Goal: Information Seeking & Learning: Learn about a topic

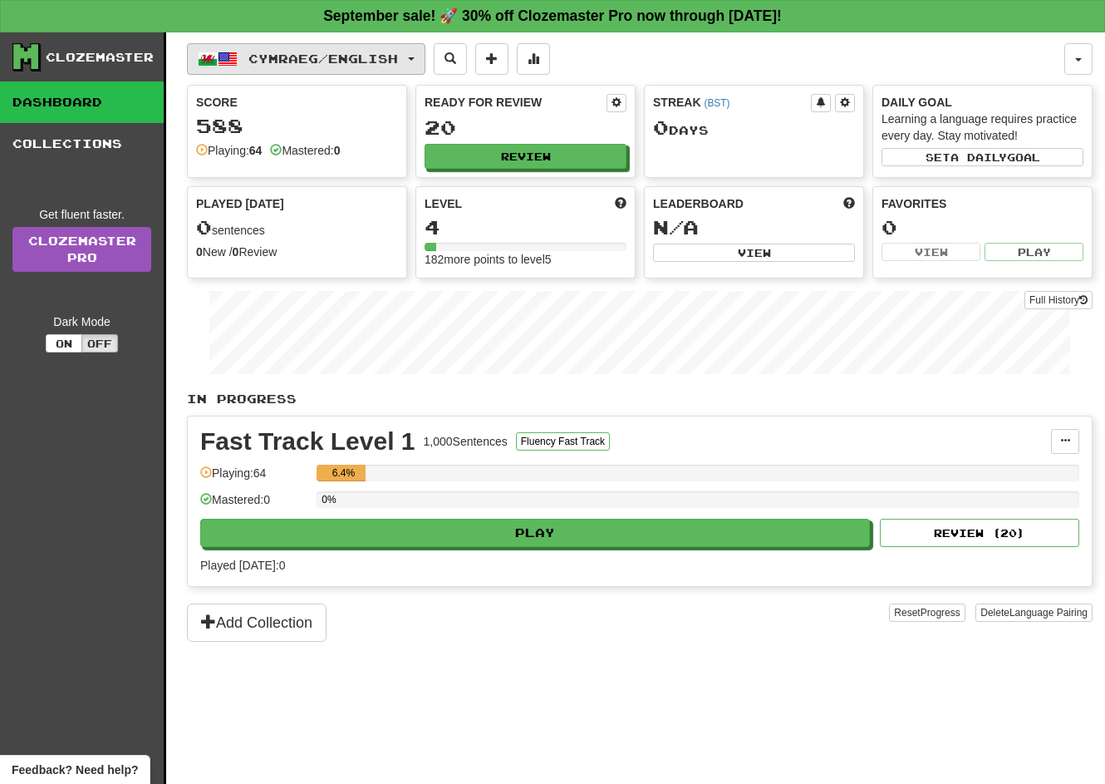
click at [386, 66] on button "Cymraeg / English" at bounding box center [306, 59] width 238 height 32
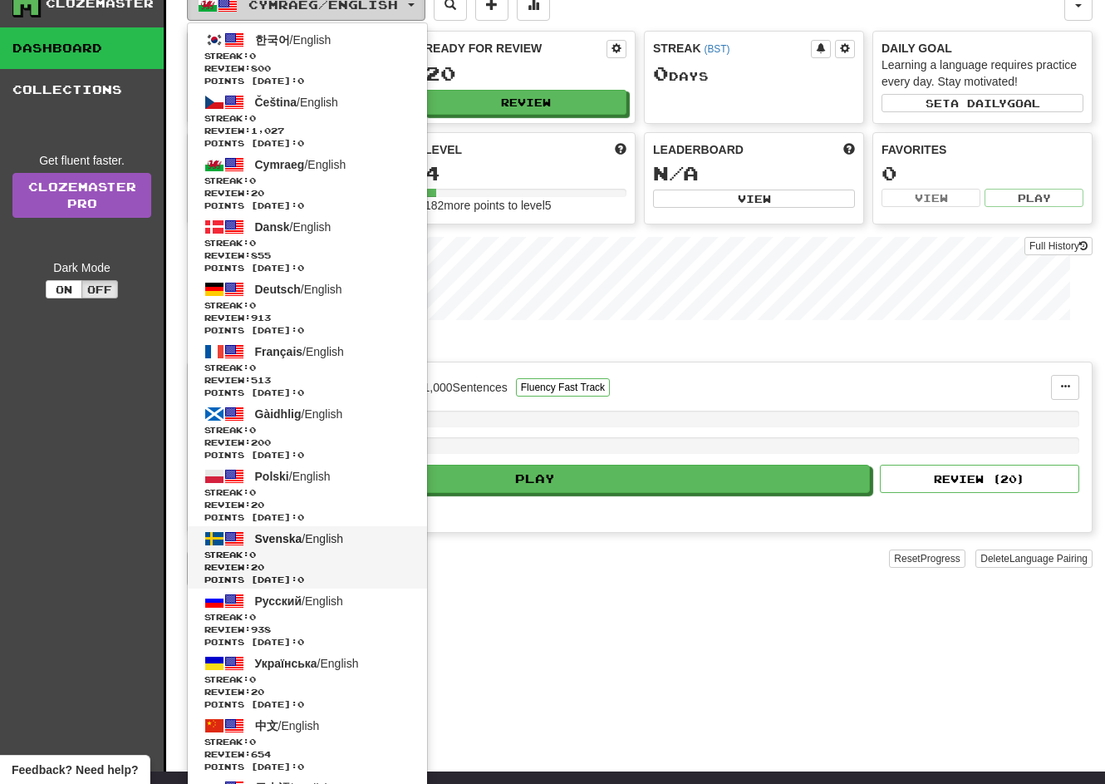
scroll to position [36, 0]
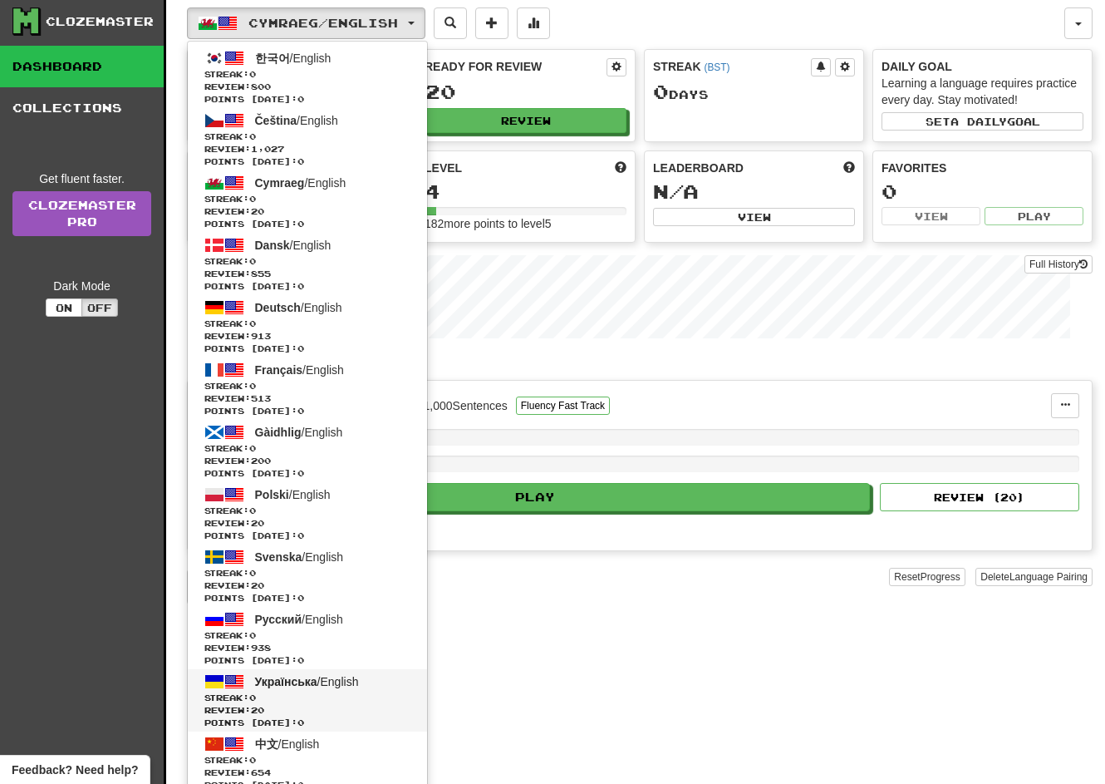
click at [333, 681] on span "Українська / English" at bounding box center [307, 681] width 104 height 13
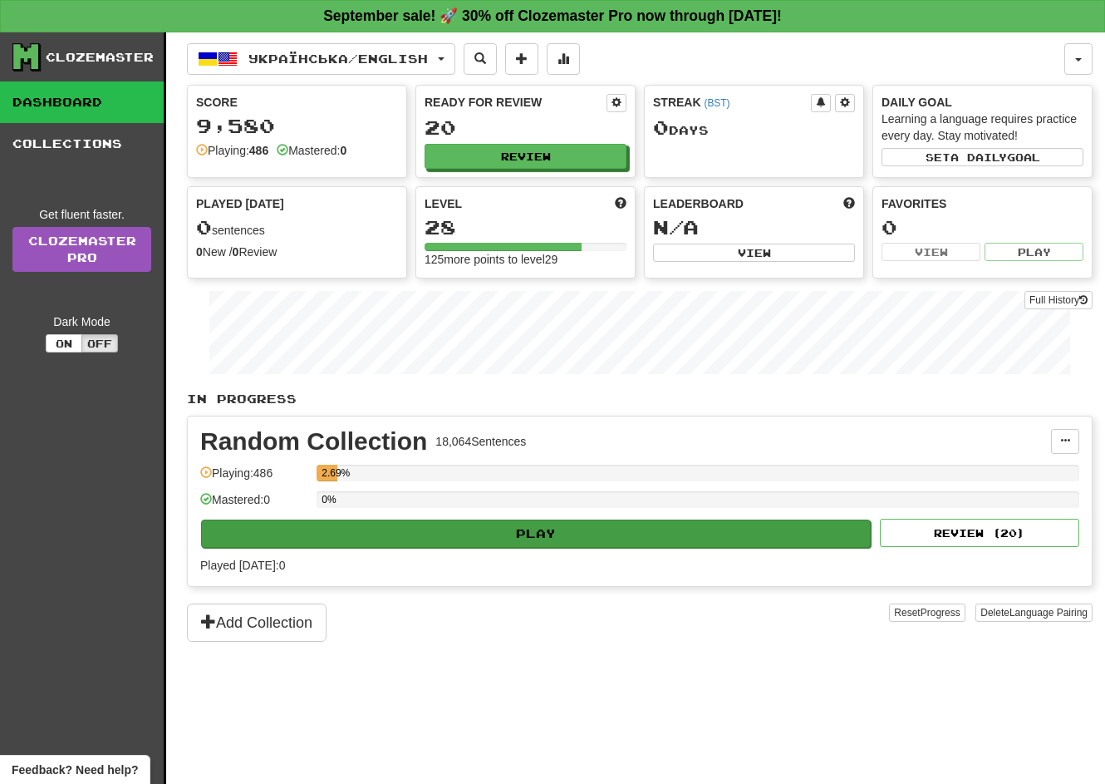
click at [557, 521] on button "Play" at bounding box center [536, 533] width 670 height 28
select select "**"
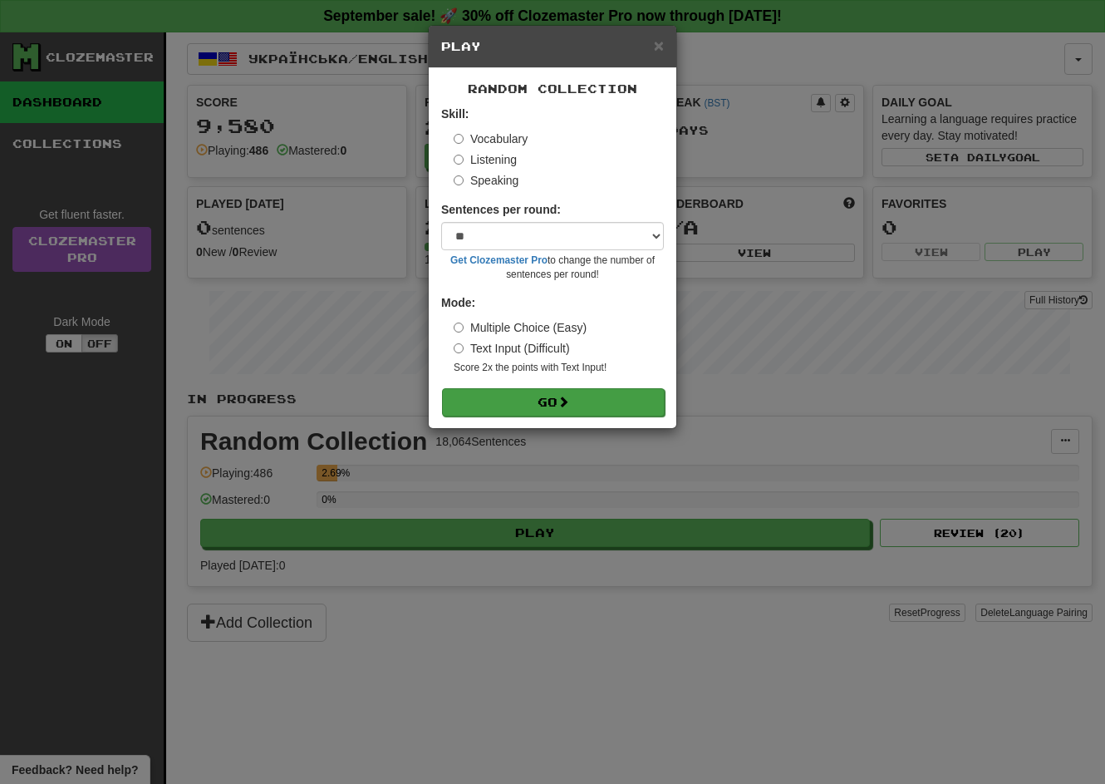
click at [559, 394] on button "Go" at bounding box center [553, 402] width 223 height 28
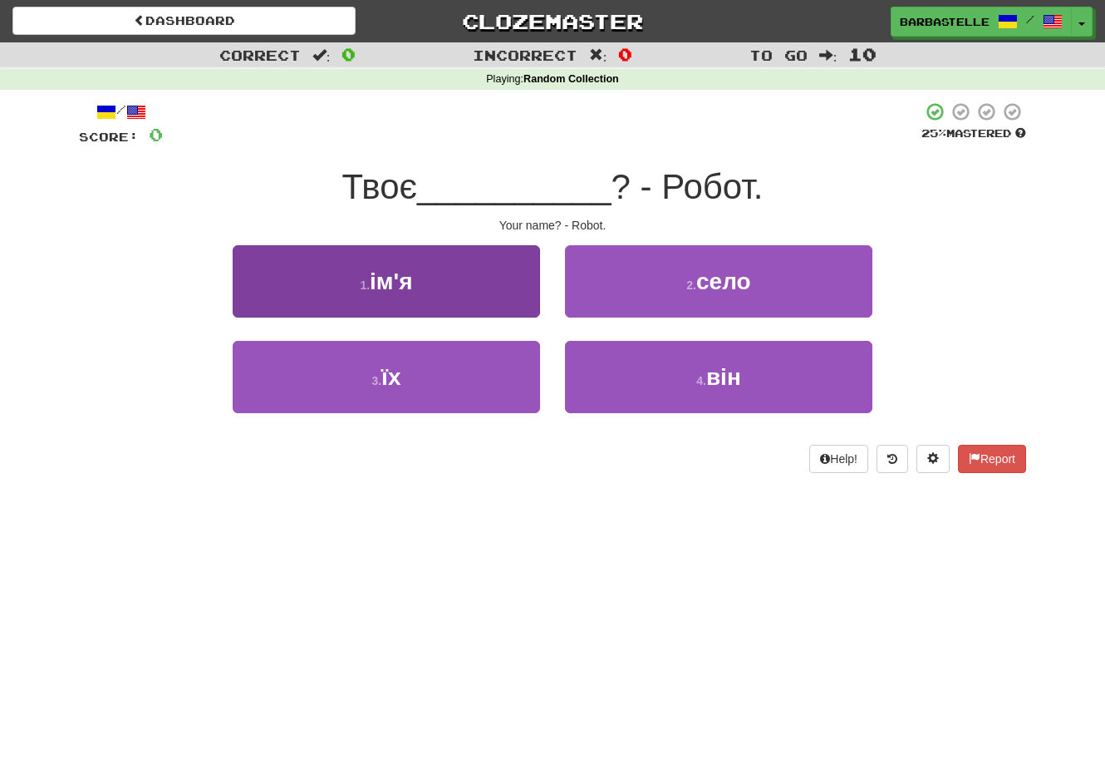
click at [488, 296] on button "1 . ім'я" at bounding box center [386, 281] width 307 height 72
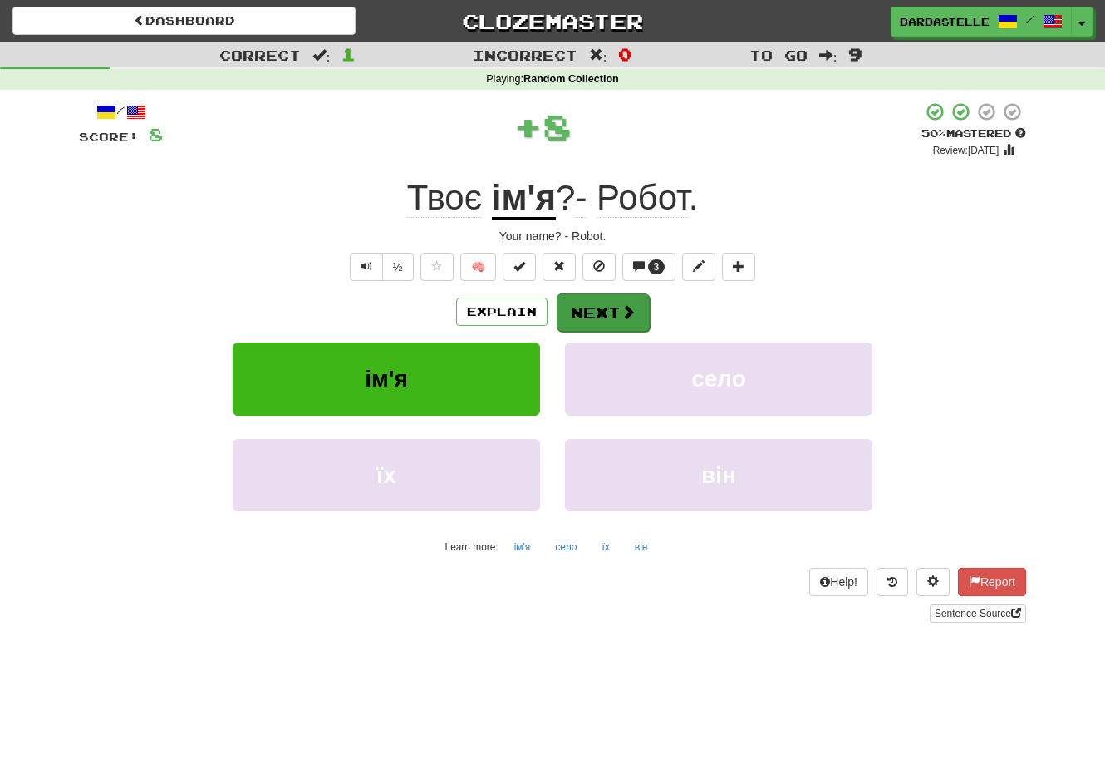
click at [602, 313] on button "Next" at bounding box center [603, 312] width 93 height 38
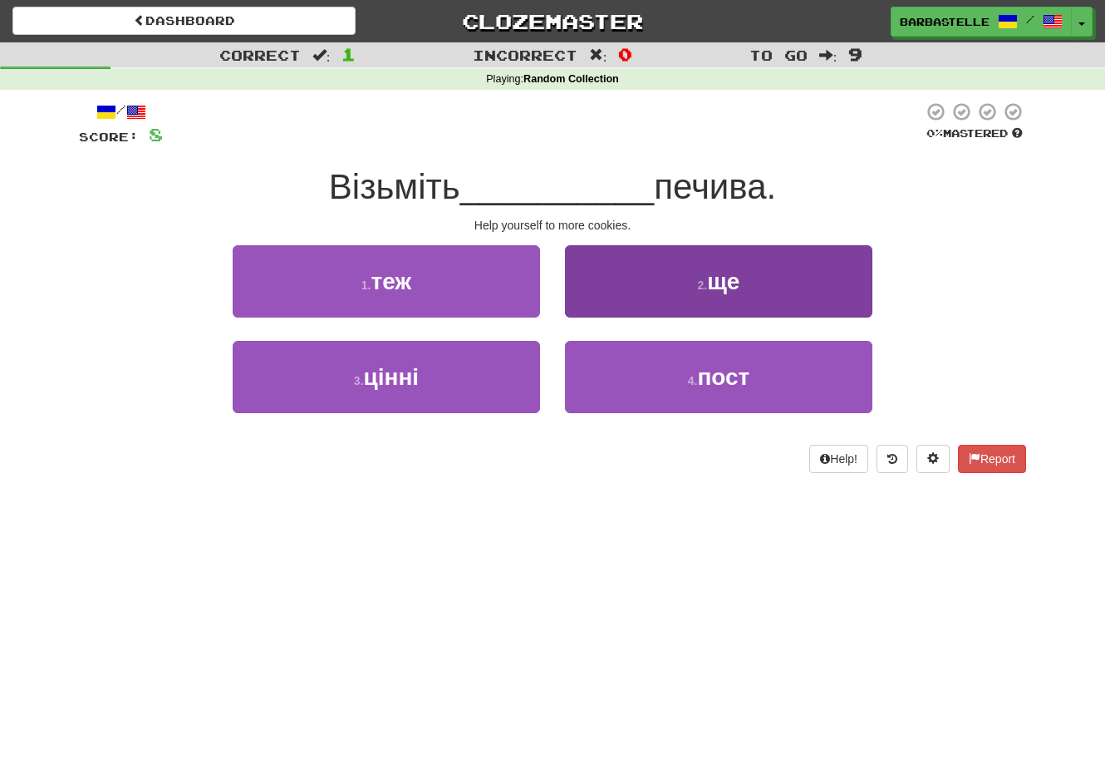
click at [596, 313] on button "2 . ще" at bounding box center [718, 281] width 307 height 72
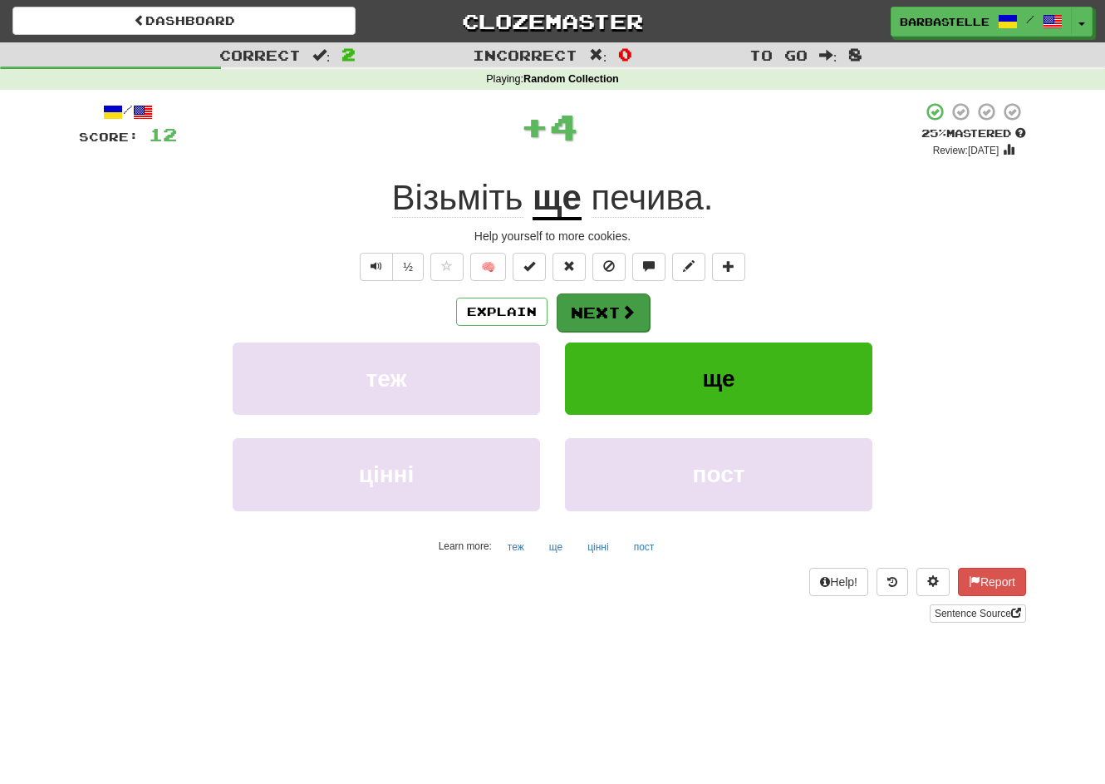
click at [596, 317] on button "Next" at bounding box center [603, 312] width 93 height 38
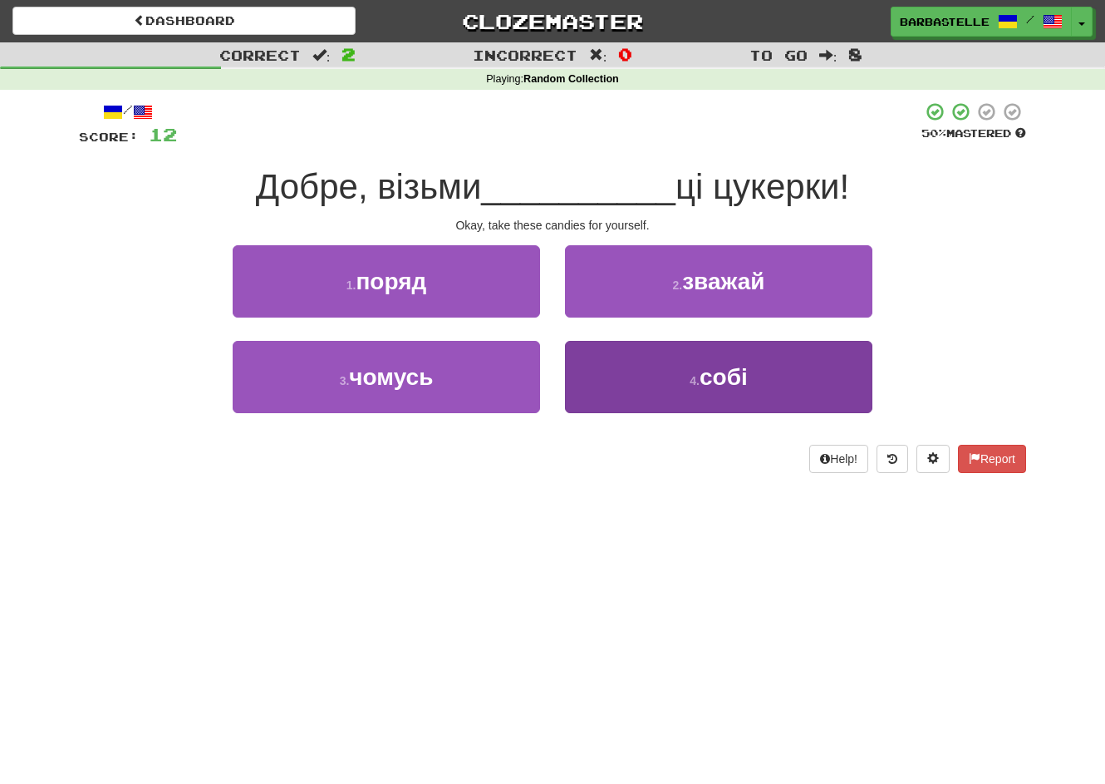
click at [602, 361] on button "4 . собі" at bounding box center [718, 377] width 307 height 72
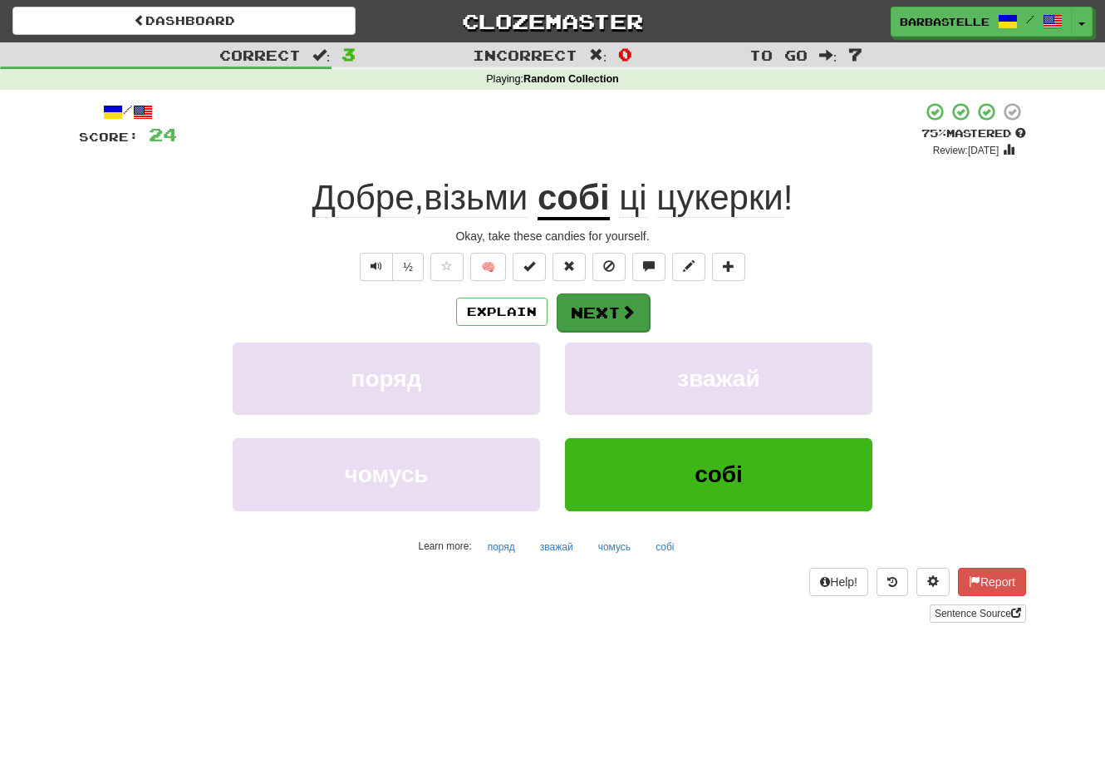
click at [591, 293] on button "Next" at bounding box center [603, 312] width 93 height 38
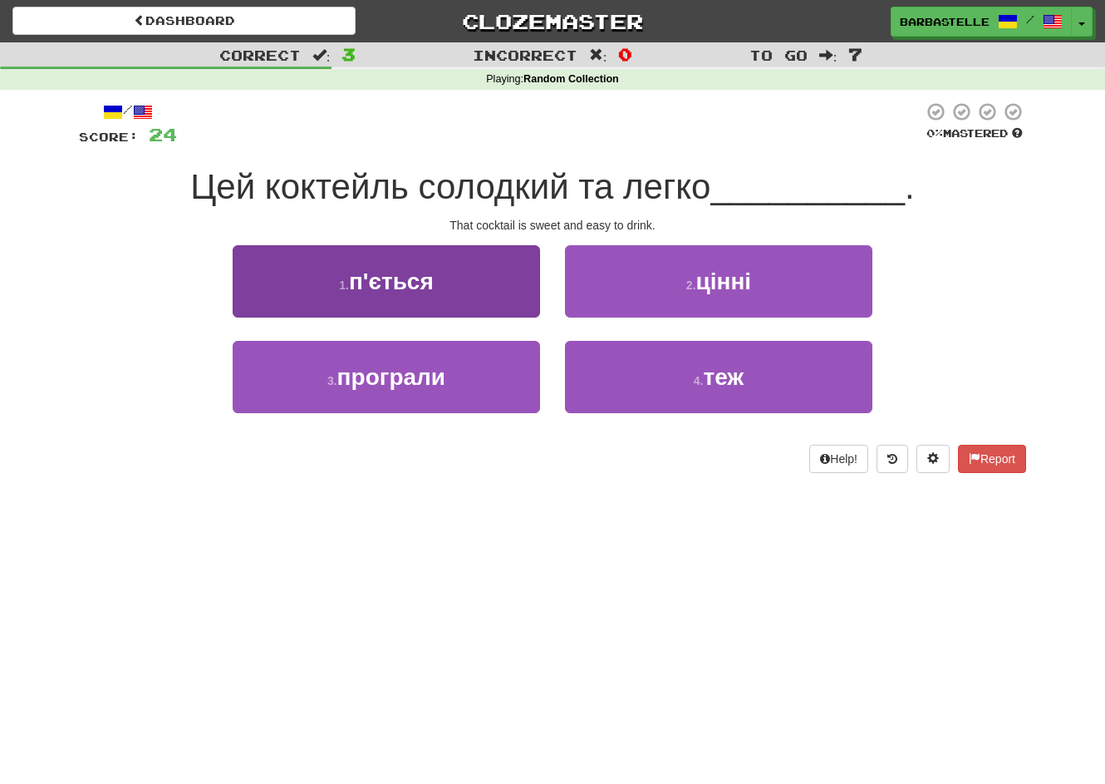
click at [473, 276] on button "1 . п'ється" at bounding box center [386, 281] width 307 height 72
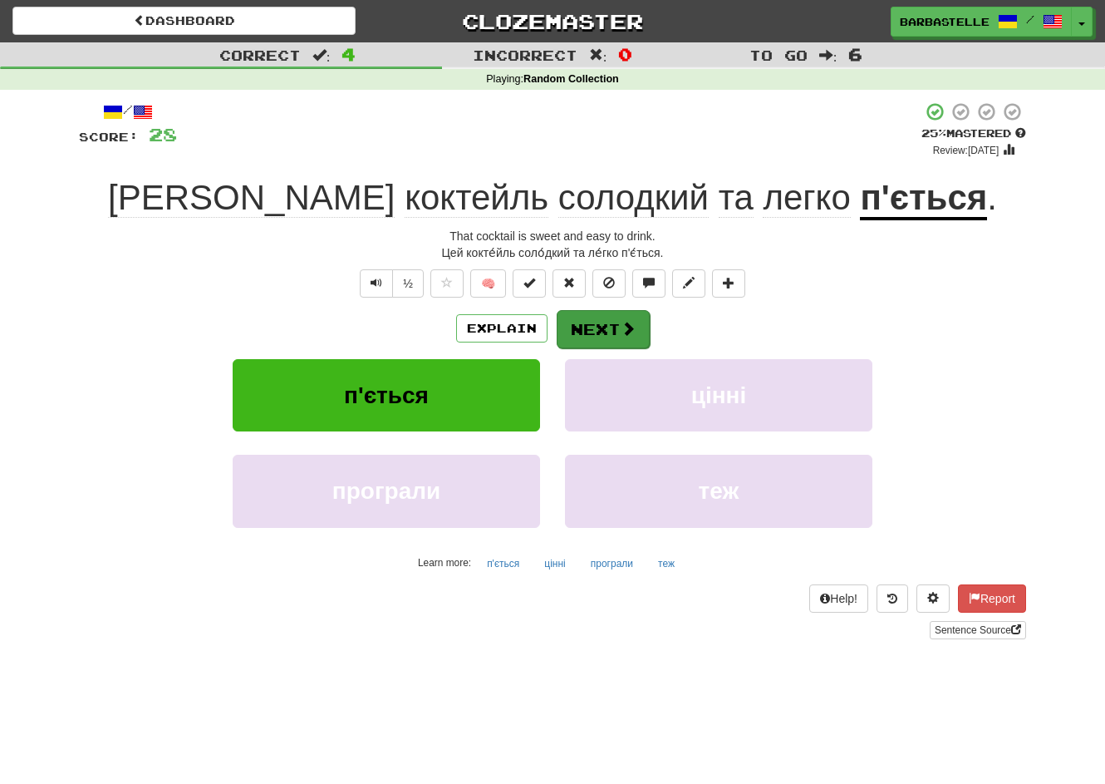
click at [591, 327] on button "Next" at bounding box center [603, 329] width 93 height 38
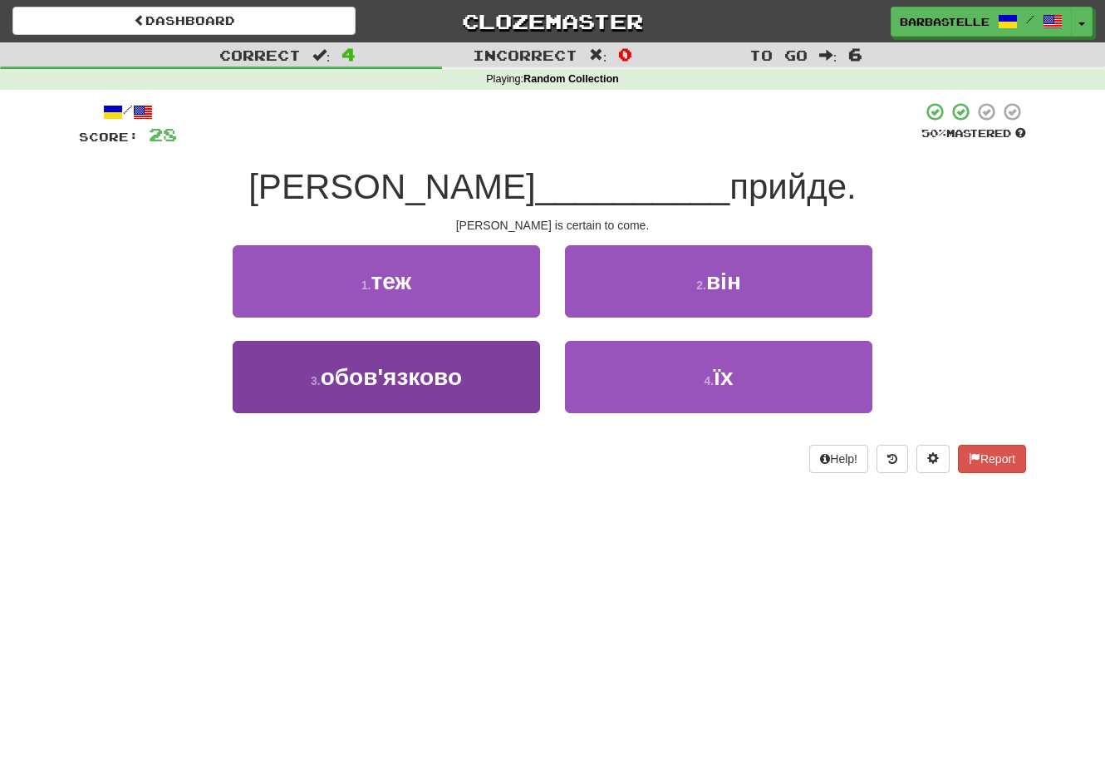
click at [536, 378] on button "3 . обов'язково" at bounding box center [386, 377] width 307 height 72
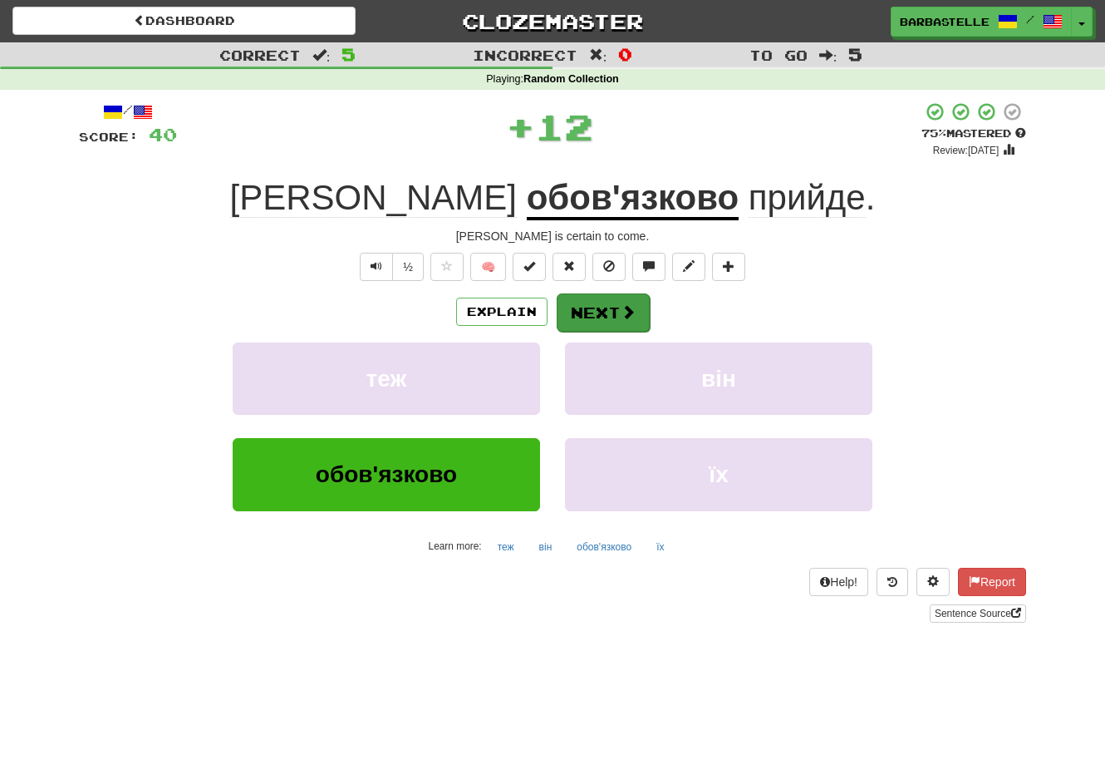
click at [609, 325] on button "Next" at bounding box center [603, 312] width 93 height 38
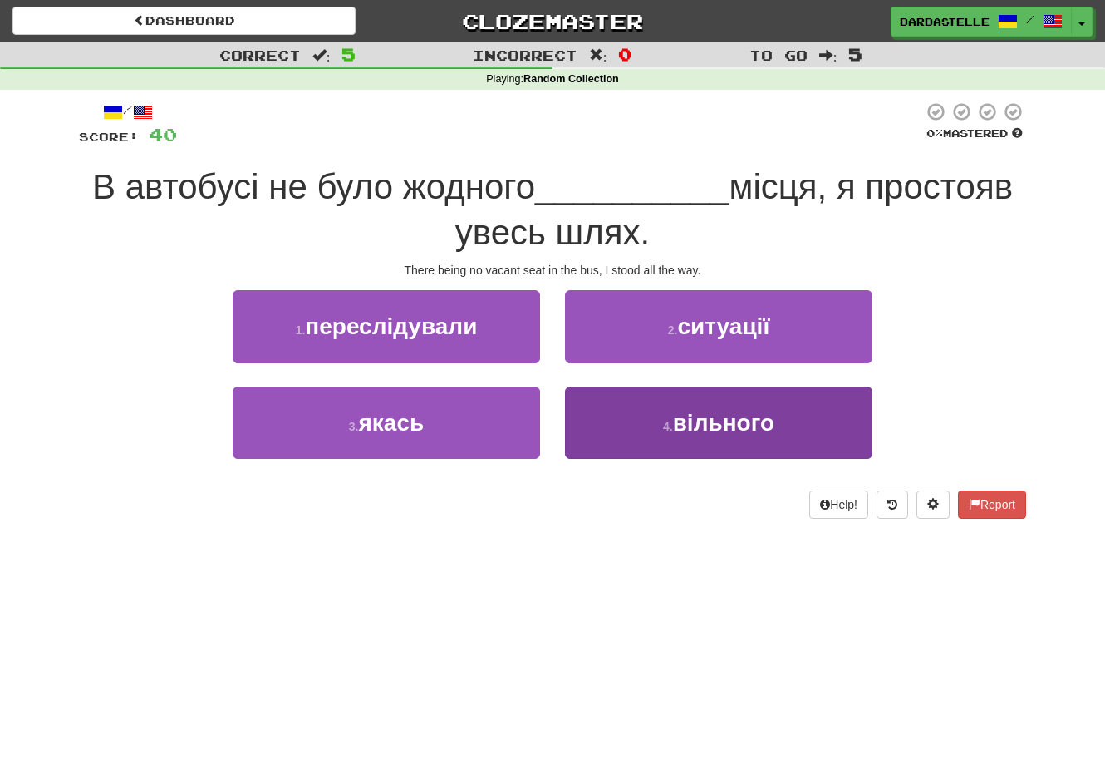
click at [597, 433] on button "4 . вільного" at bounding box center [718, 422] width 307 height 72
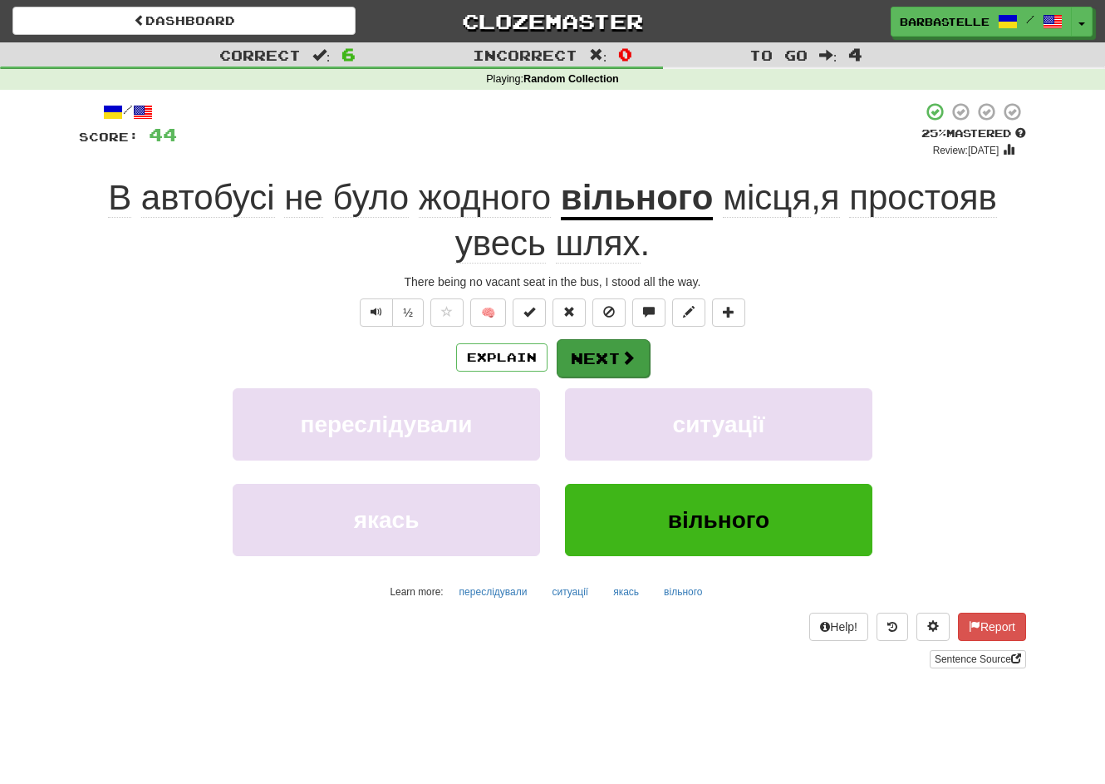
click at [610, 371] on button "Next" at bounding box center [603, 358] width 93 height 38
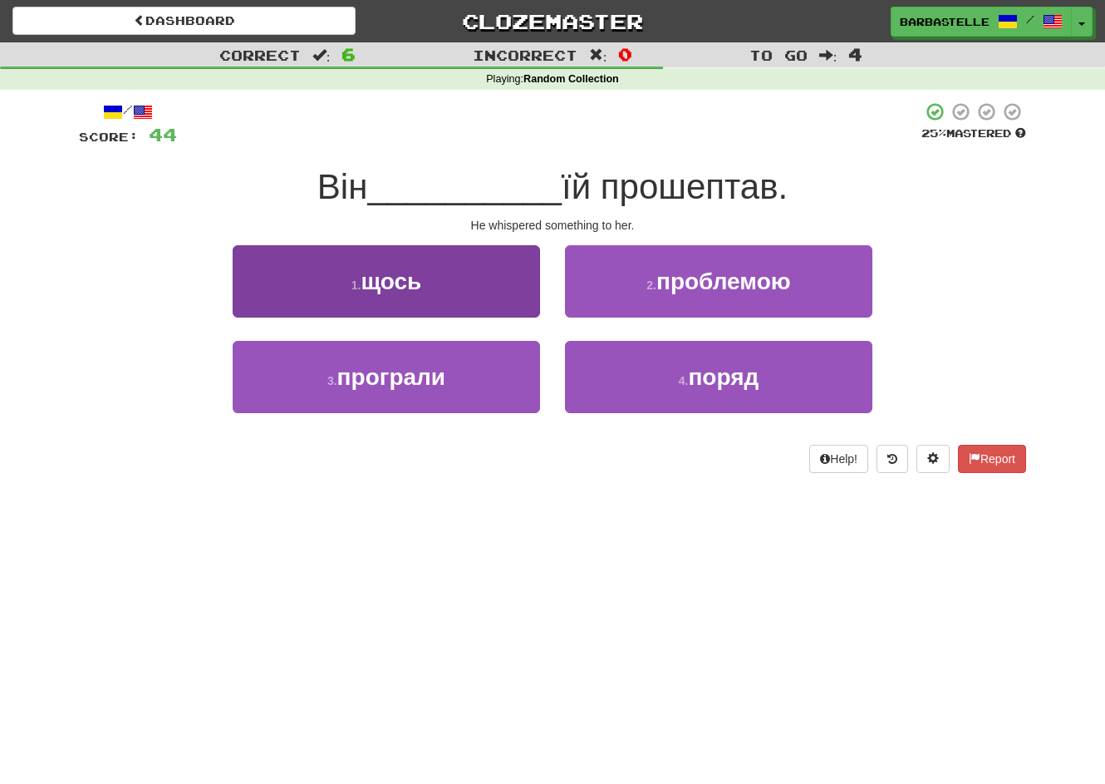
click at [492, 303] on button "1 . щось" at bounding box center [386, 281] width 307 height 72
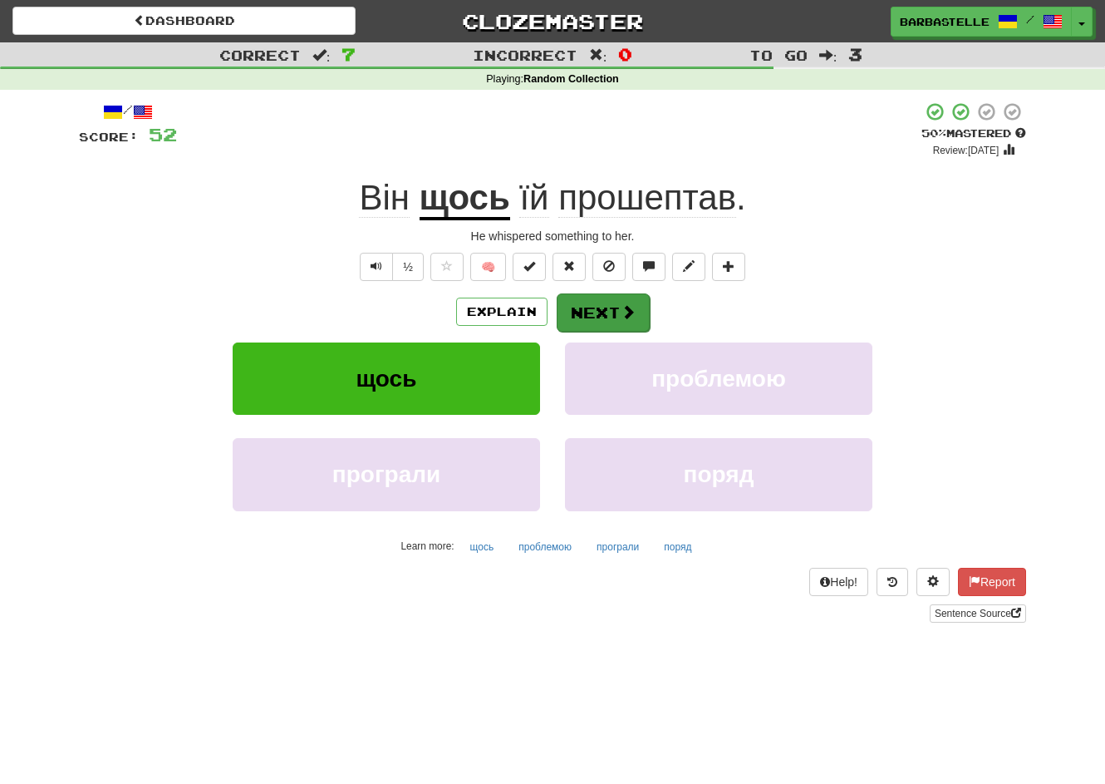
click at [626, 323] on button "Next" at bounding box center [603, 312] width 93 height 38
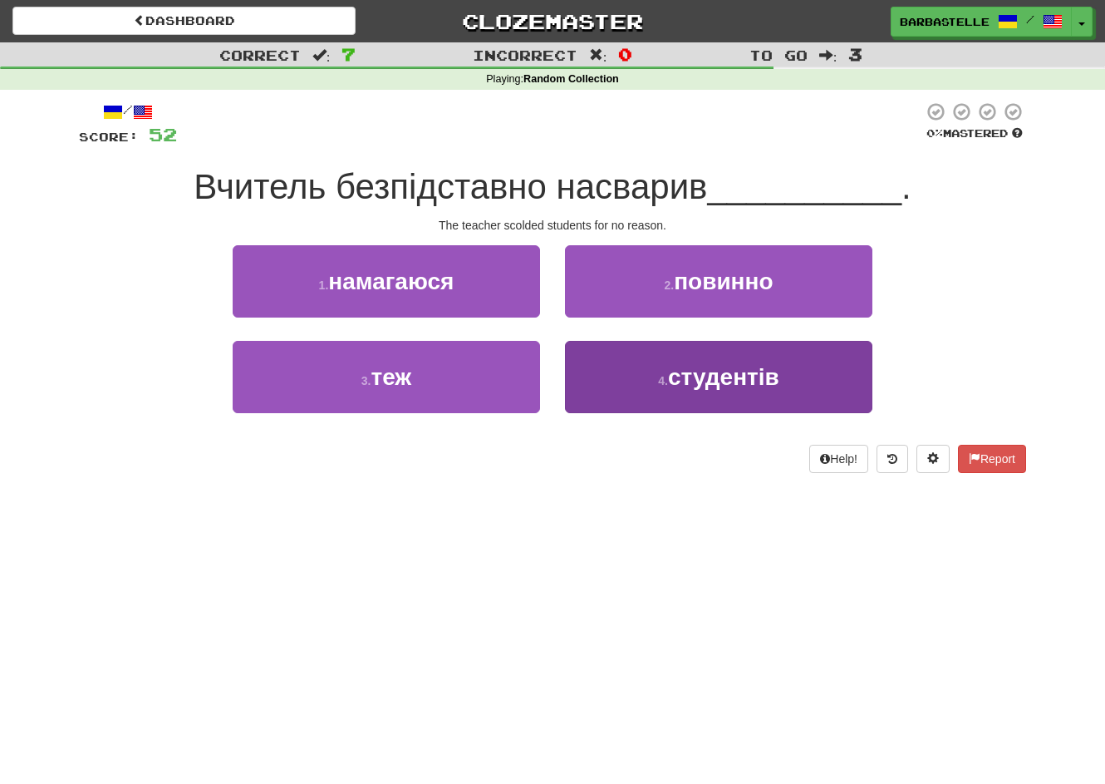
click at [595, 364] on button "4 . студентів" at bounding box center [718, 377] width 307 height 72
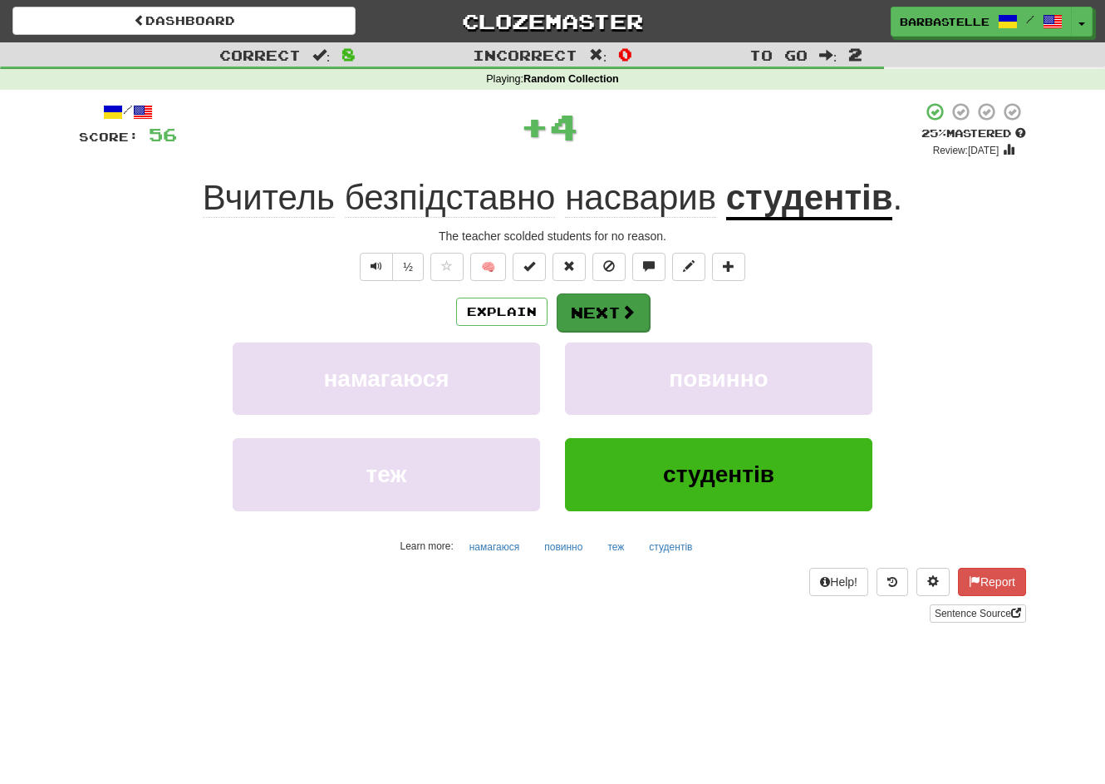
click at [601, 320] on button "Next" at bounding box center [603, 312] width 93 height 38
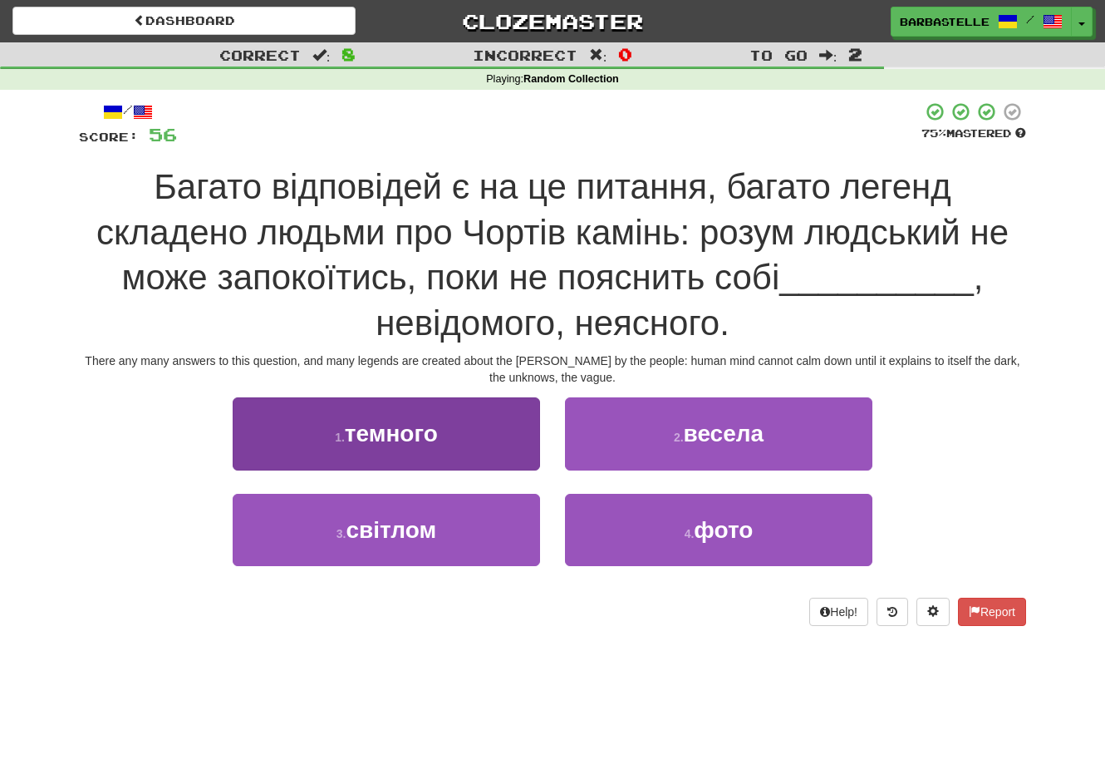
click at [499, 417] on button "1 . темного" at bounding box center [386, 433] width 307 height 72
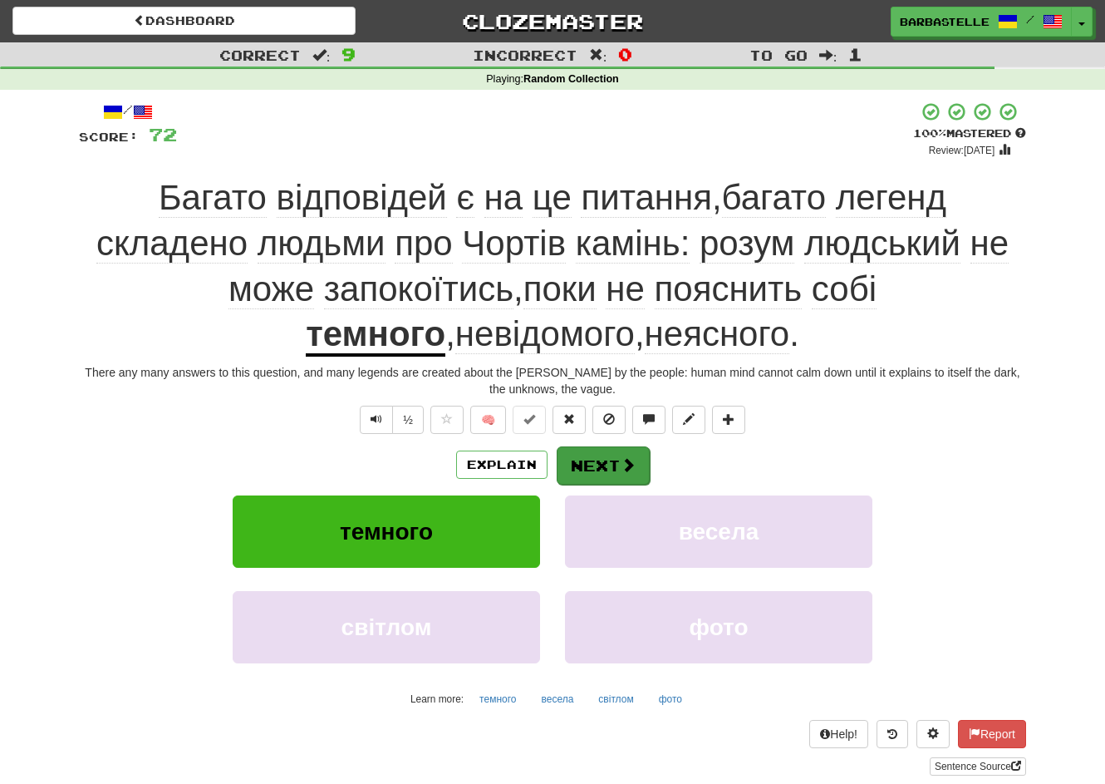
click at [627, 479] on button "Next" at bounding box center [603, 465] width 93 height 38
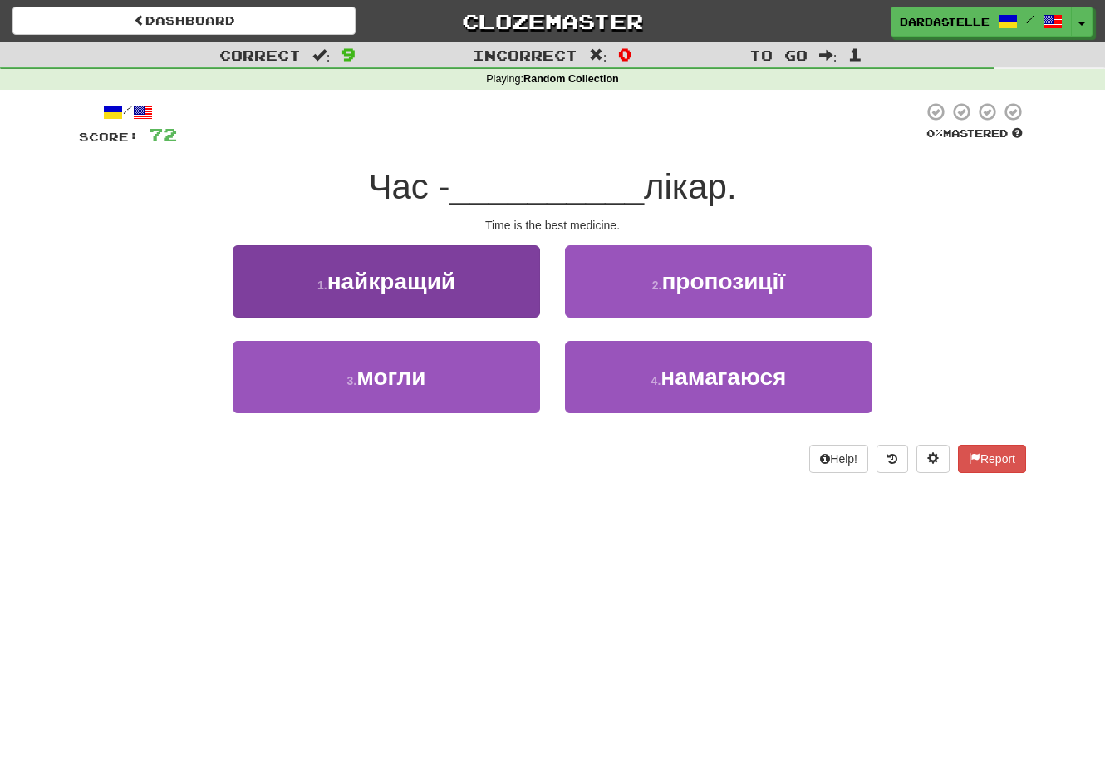
click at [482, 267] on button "1 . найкращий" at bounding box center [386, 281] width 307 height 72
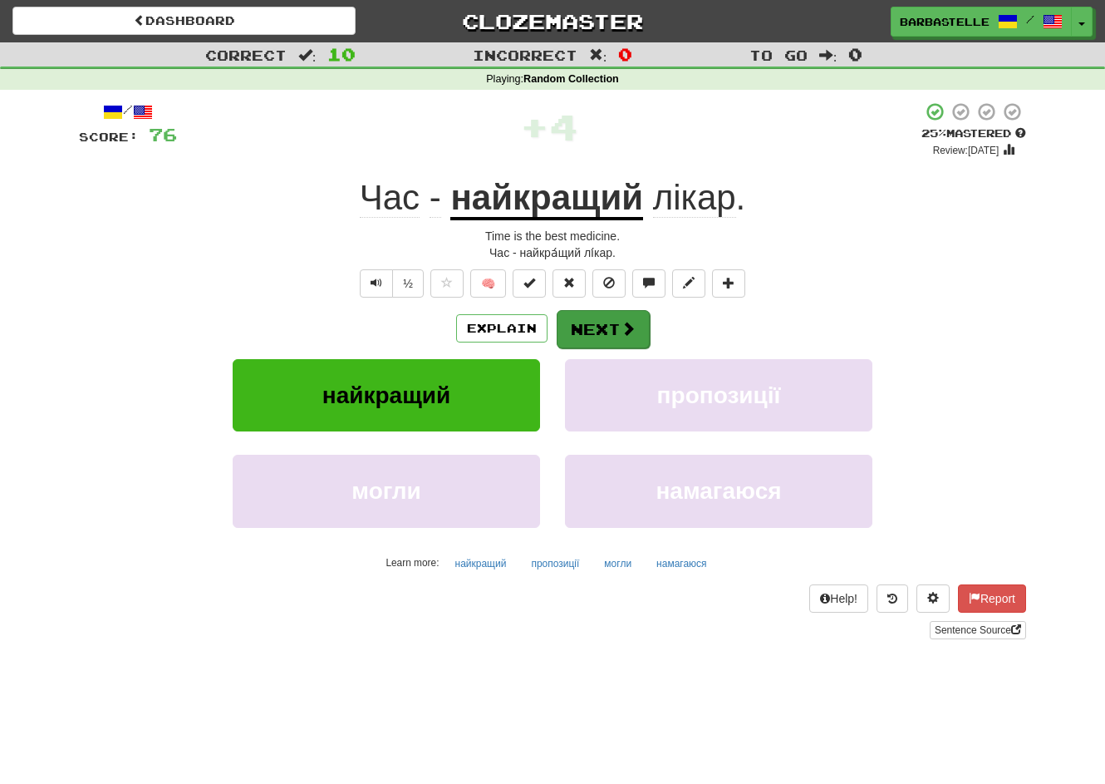
click at [604, 327] on button "Next" at bounding box center [603, 329] width 93 height 38
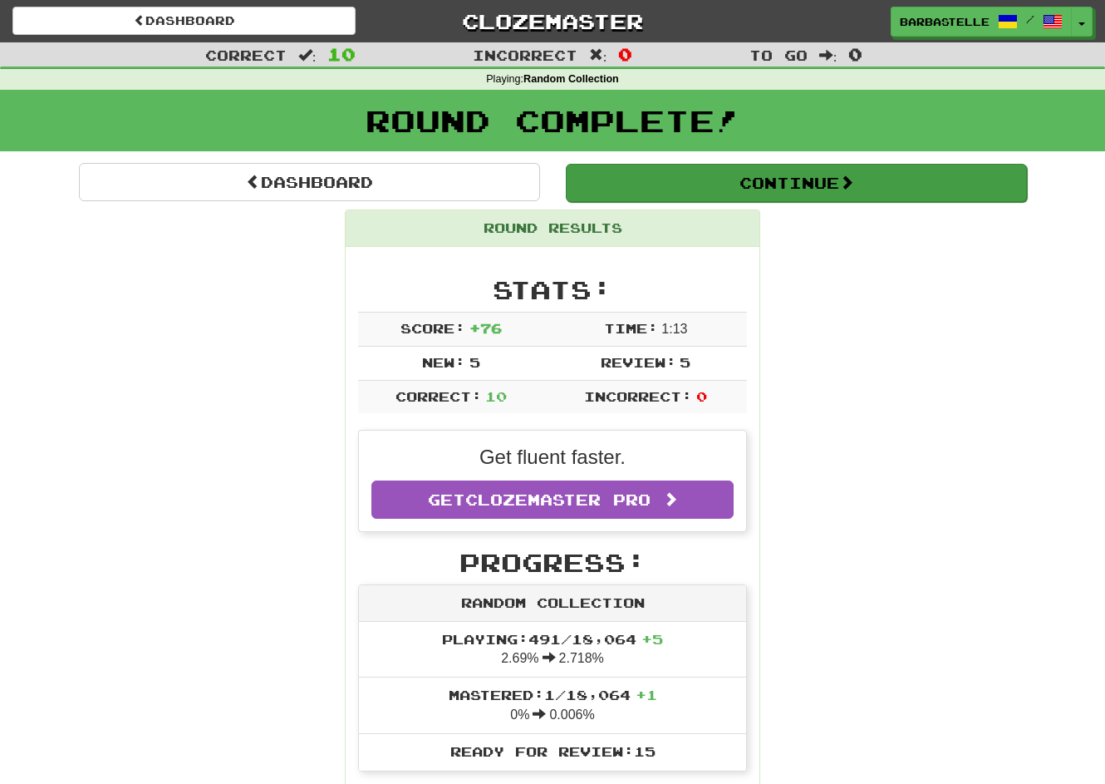
click at [697, 187] on button "Continue" at bounding box center [796, 183] width 461 height 38
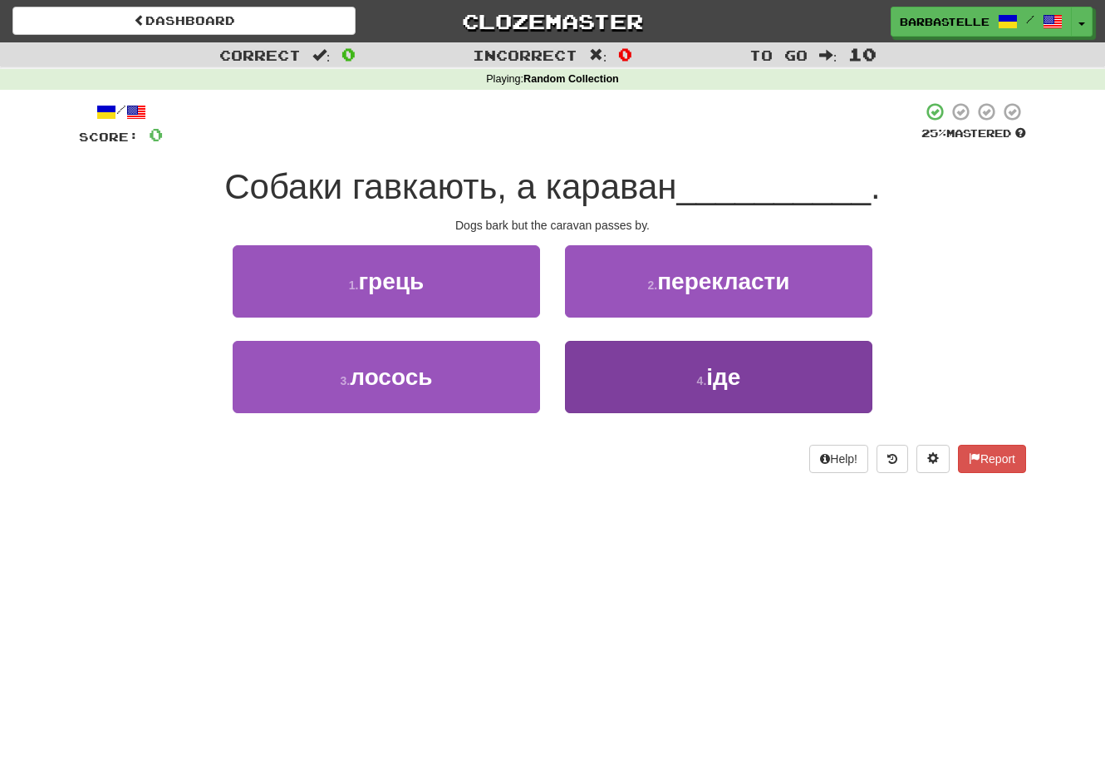
click at [666, 377] on button "4 . іде" at bounding box center [718, 377] width 307 height 72
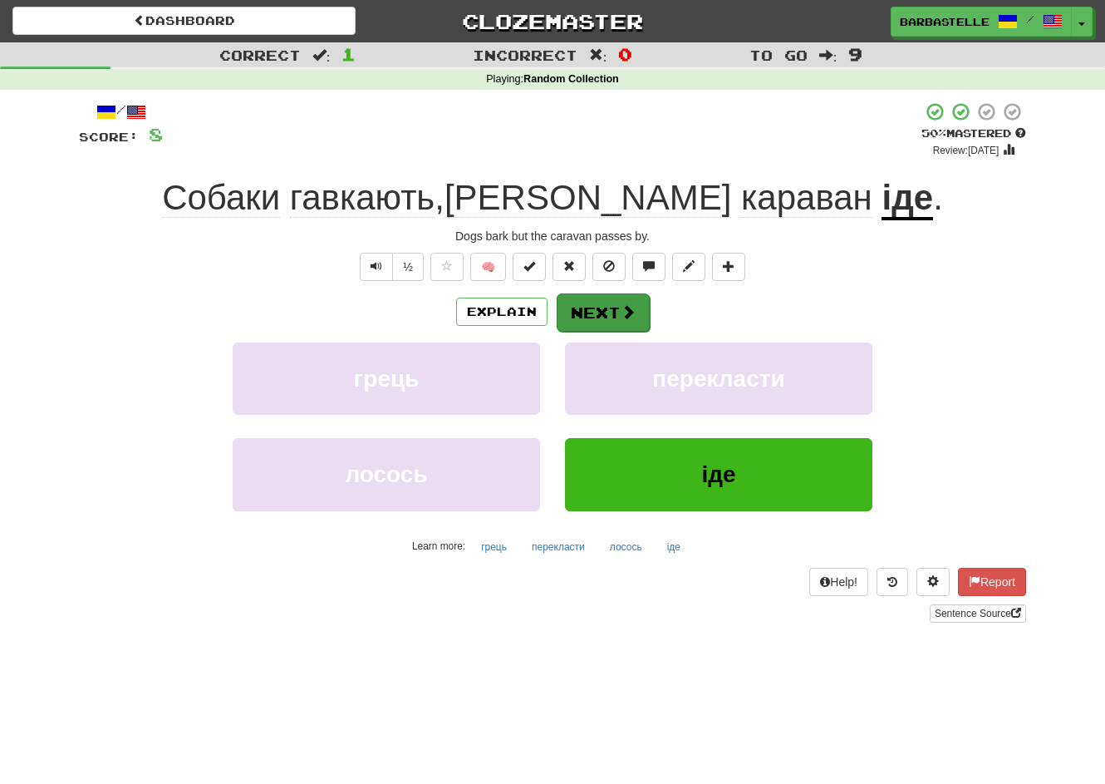
click at [629, 312] on span at bounding box center [628, 311] width 15 height 15
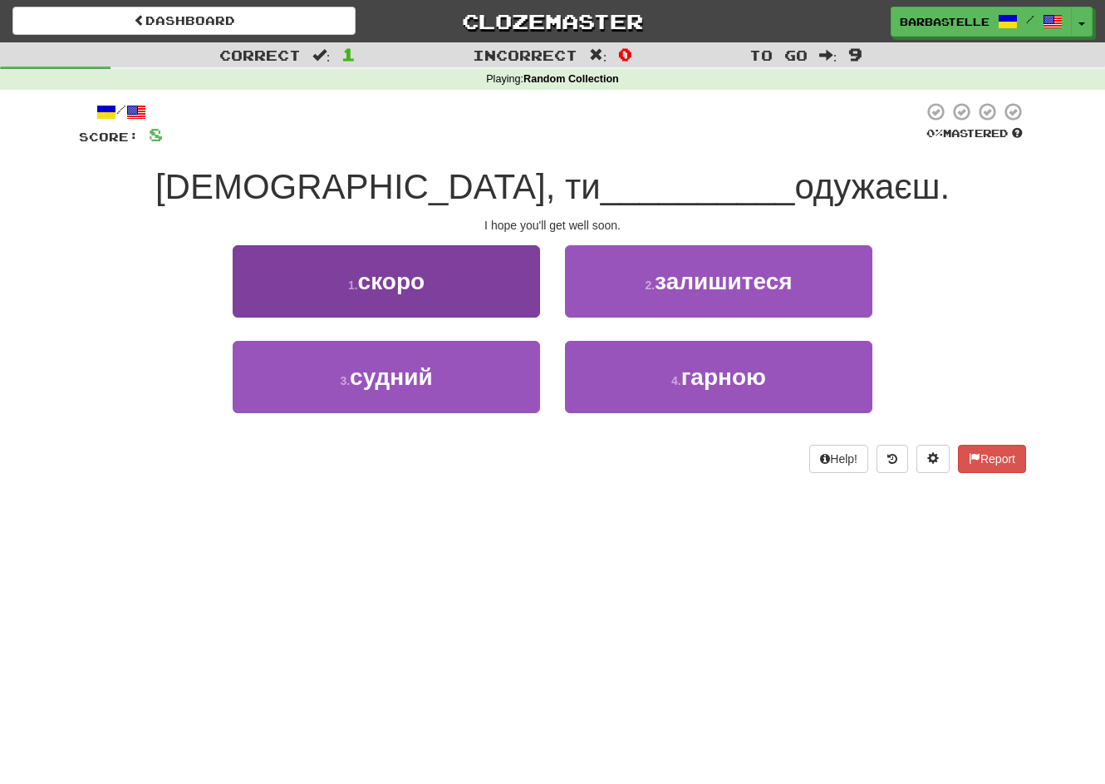
click at [519, 296] on button "1 . скоро" at bounding box center [386, 281] width 307 height 72
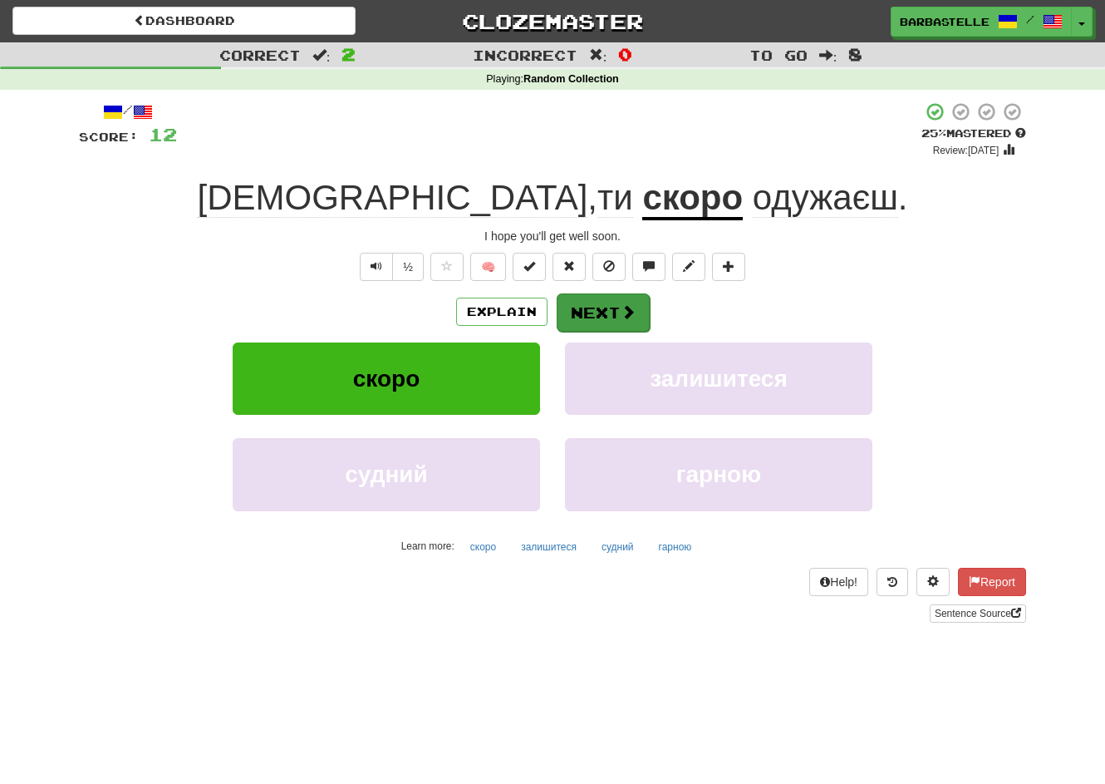
click at [617, 312] on button "Next" at bounding box center [603, 312] width 93 height 38
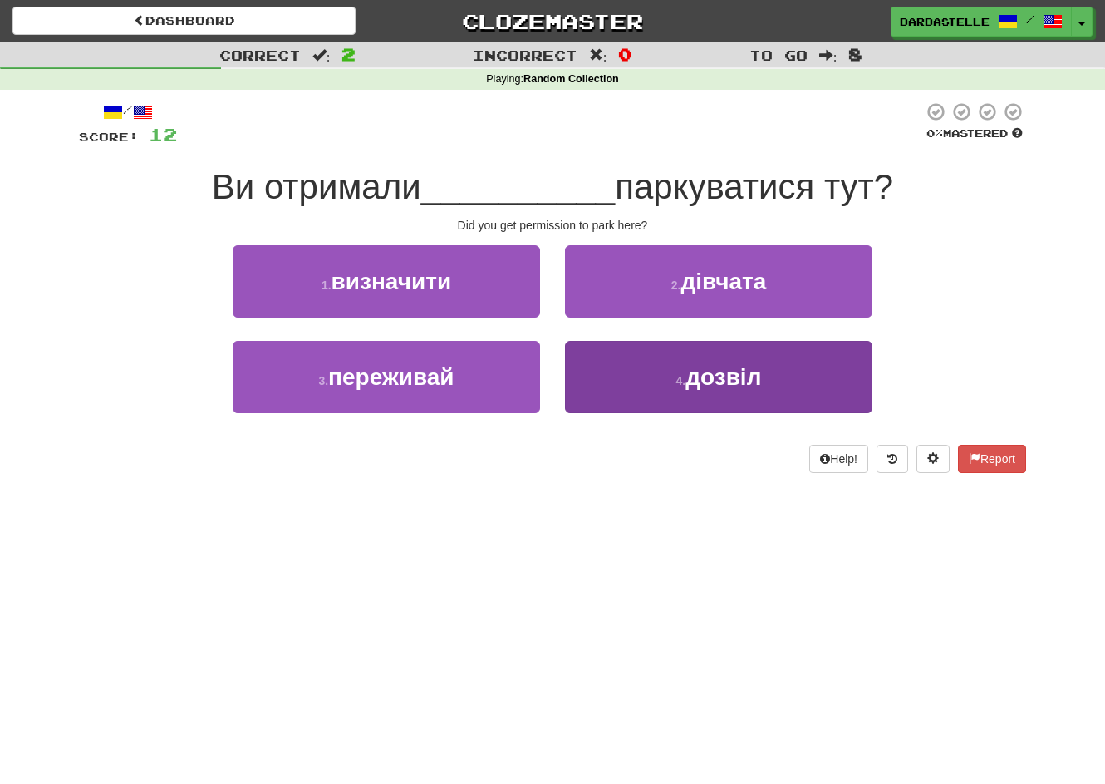
click at [597, 376] on button "4 . дозвіл" at bounding box center [718, 377] width 307 height 72
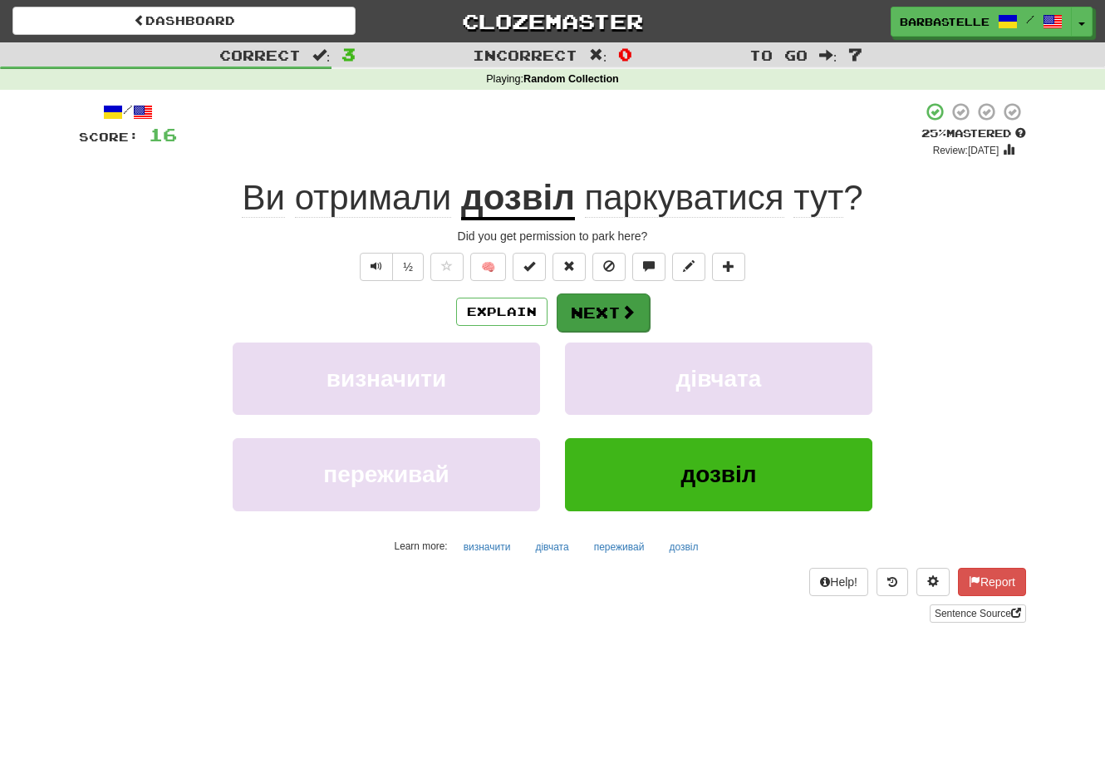
click at [579, 309] on button "Next" at bounding box center [603, 312] width 93 height 38
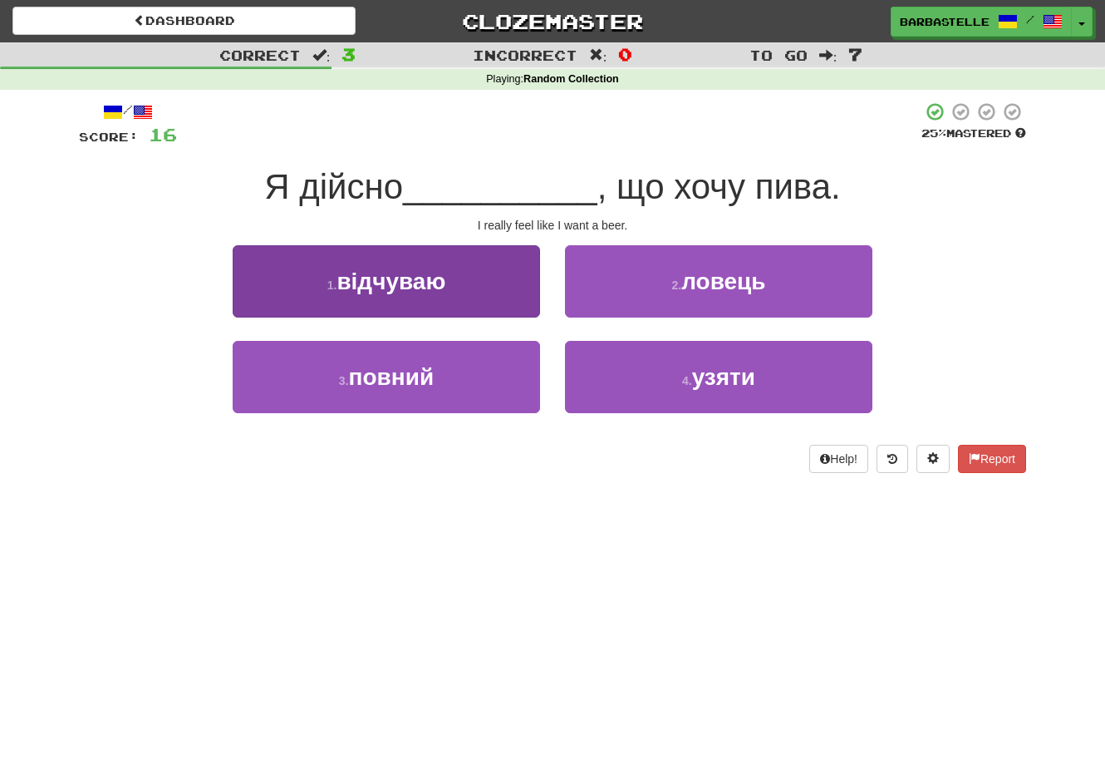
click at [515, 292] on button "1 . відчуваю" at bounding box center [386, 281] width 307 height 72
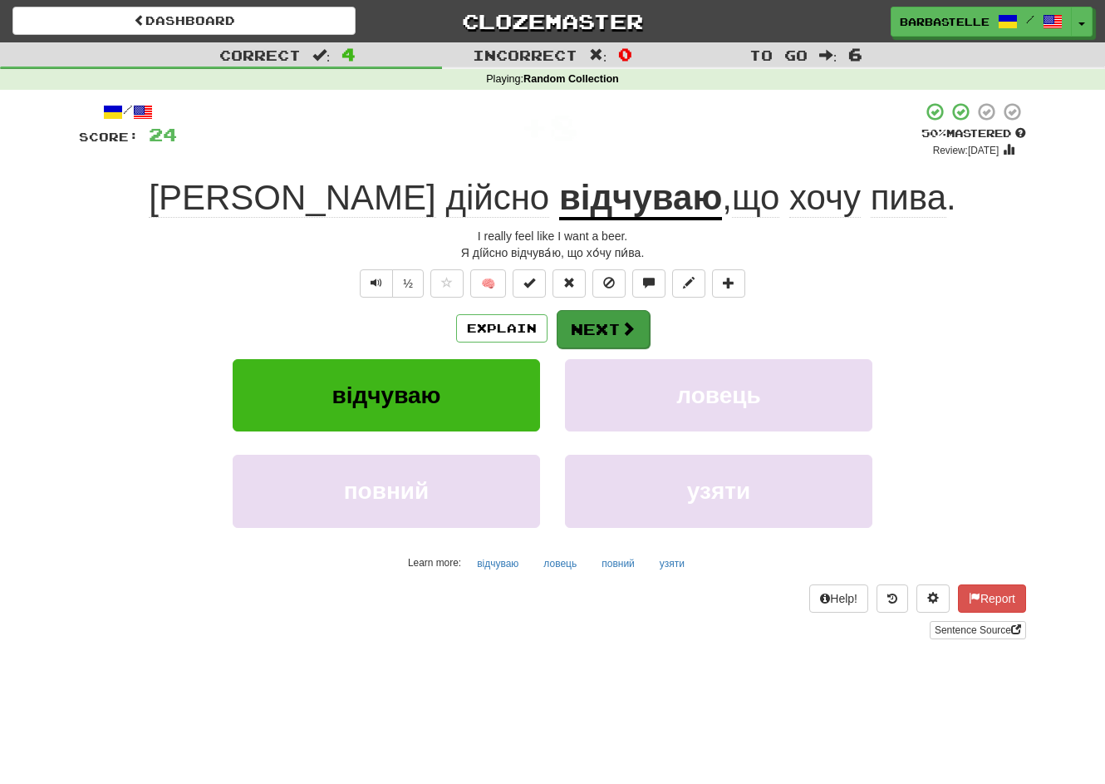
click at [617, 335] on button "Next" at bounding box center [603, 329] width 93 height 38
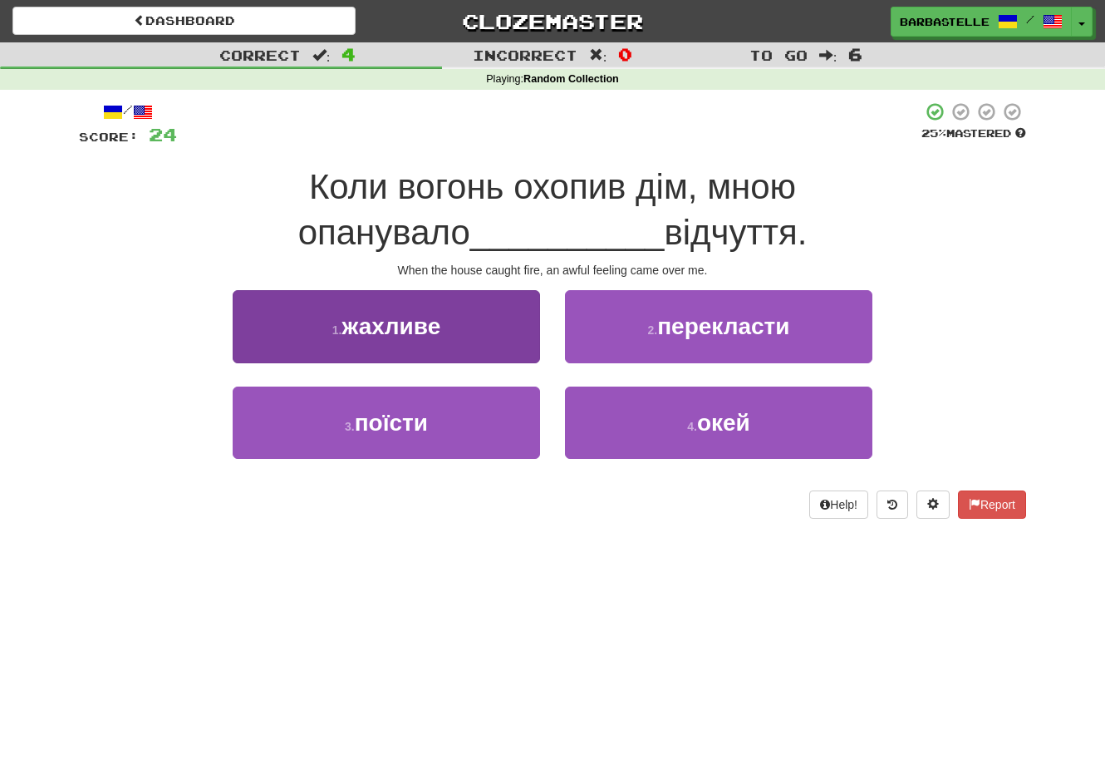
click at [517, 347] on button "1 . жахливе" at bounding box center [386, 326] width 307 height 72
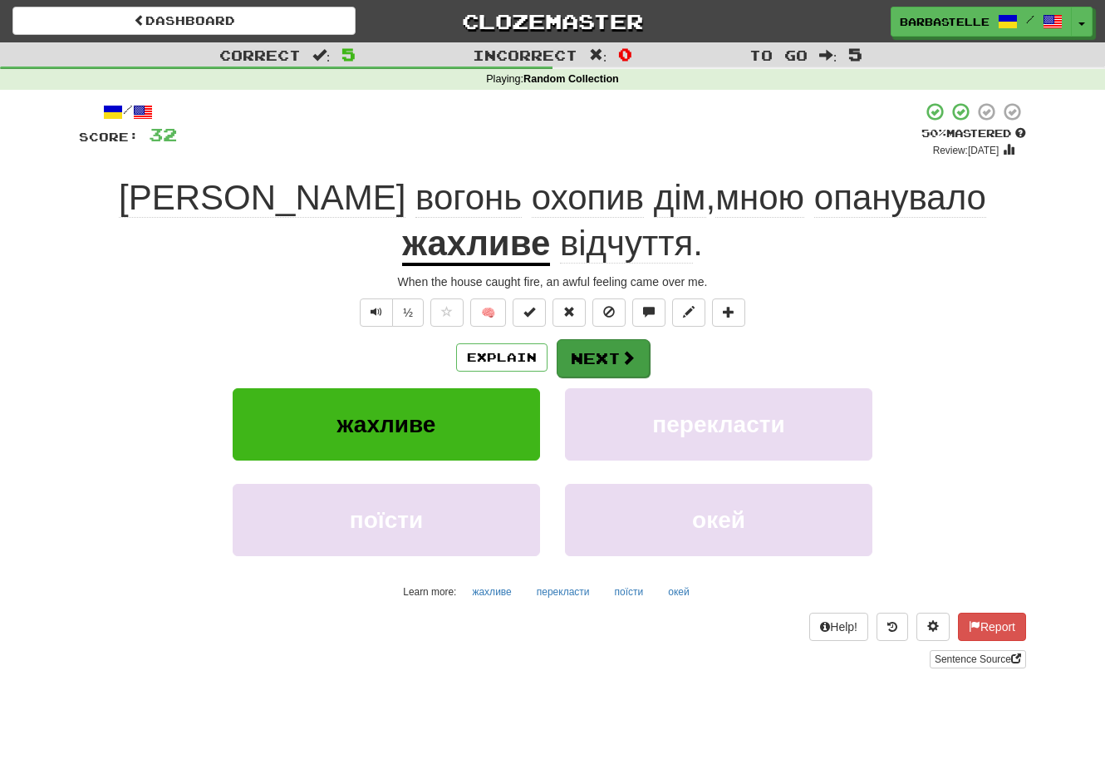
click at [623, 357] on span at bounding box center [628, 357] width 15 height 15
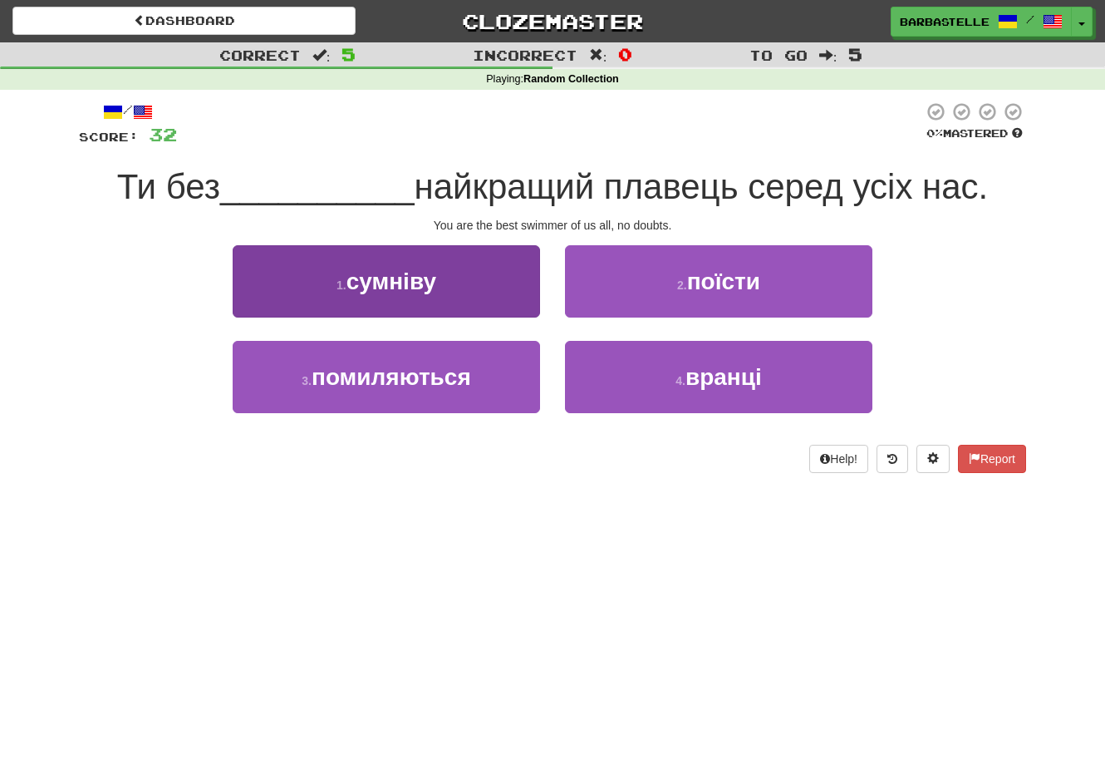
click at [498, 307] on button "1 . сумніву" at bounding box center [386, 281] width 307 height 72
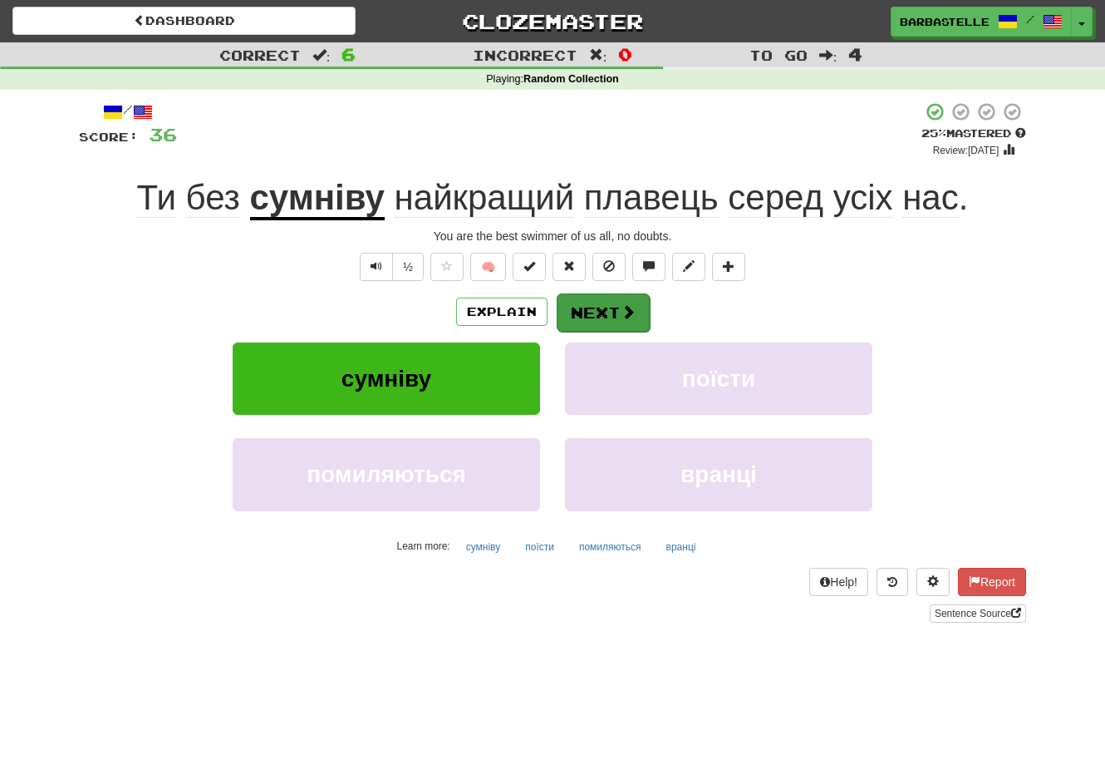
click at [597, 307] on button "Next" at bounding box center [603, 312] width 93 height 38
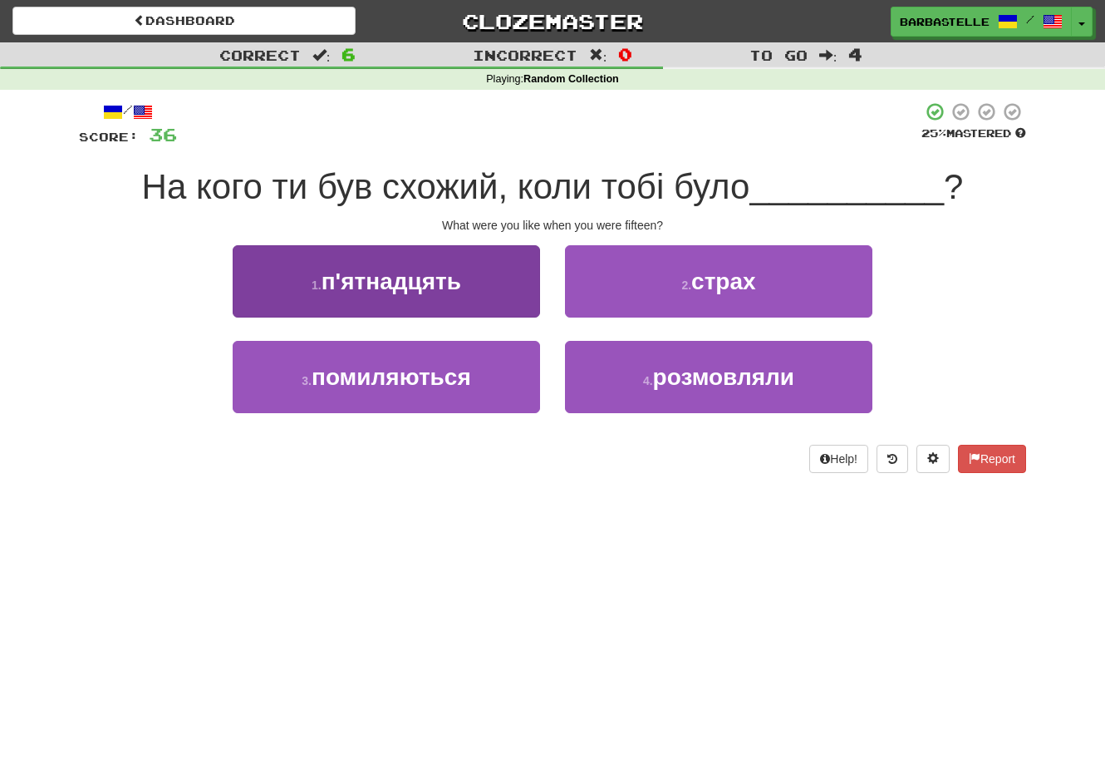
click at [481, 298] on button "1 . п'ятнадцять" at bounding box center [386, 281] width 307 height 72
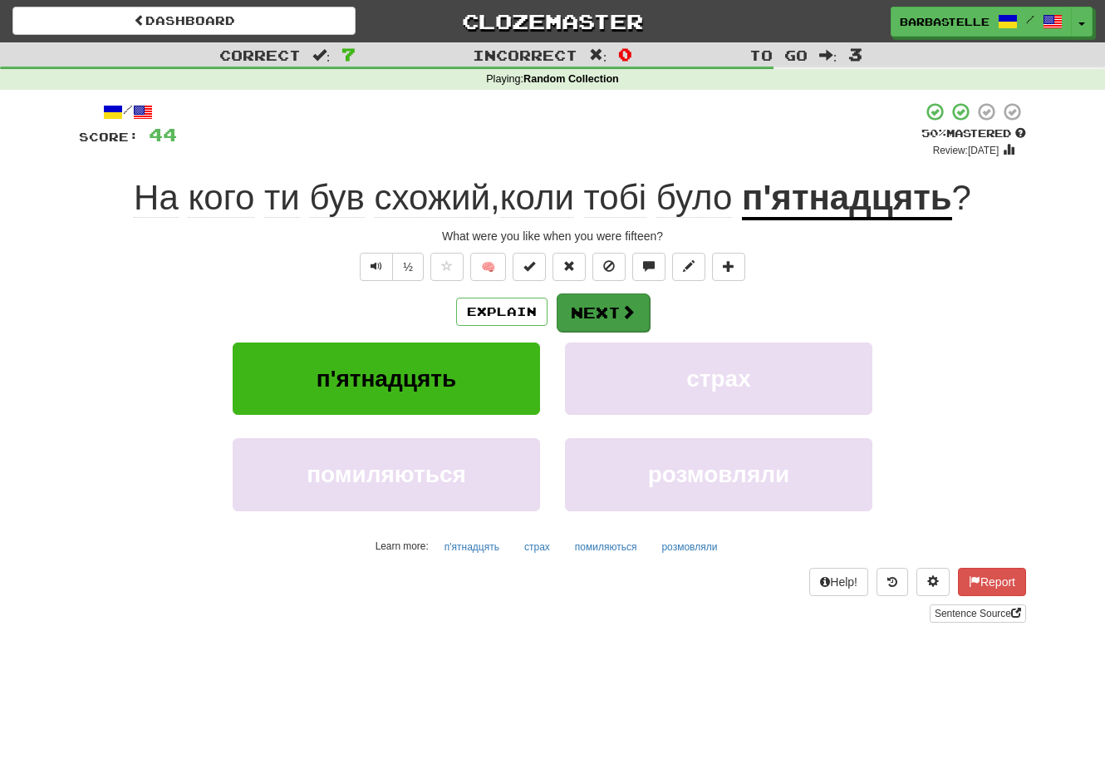
click at [587, 310] on button "Next" at bounding box center [603, 312] width 93 height 38
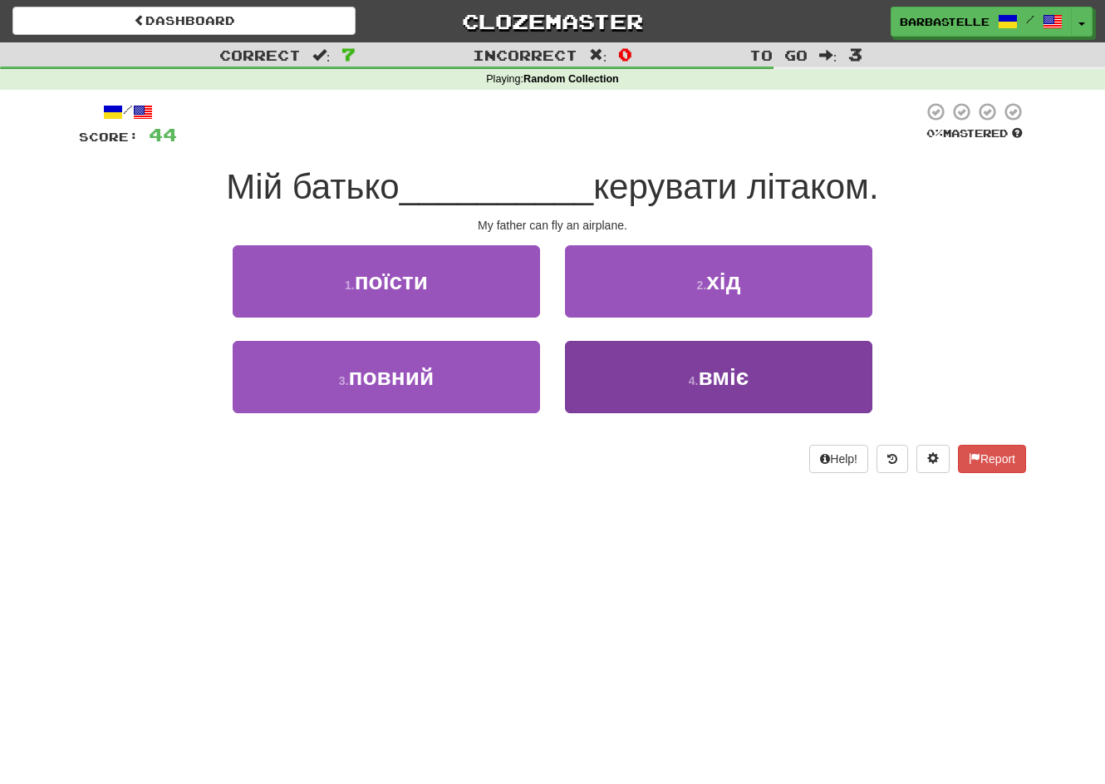
click at [589, 377] on button "4 . вміє" at bounding box center [718, 377] width 307 height 72
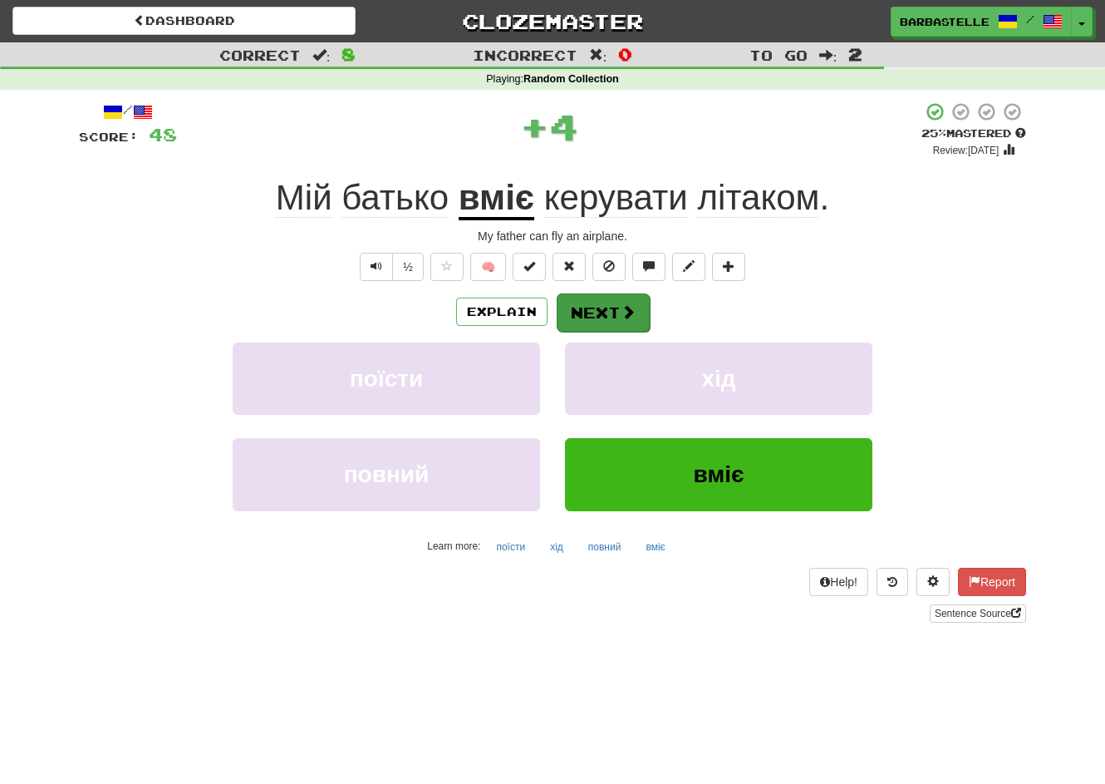
click at [604, 324] on button "Next" at bounding box center [603, 312] width 93 height 38
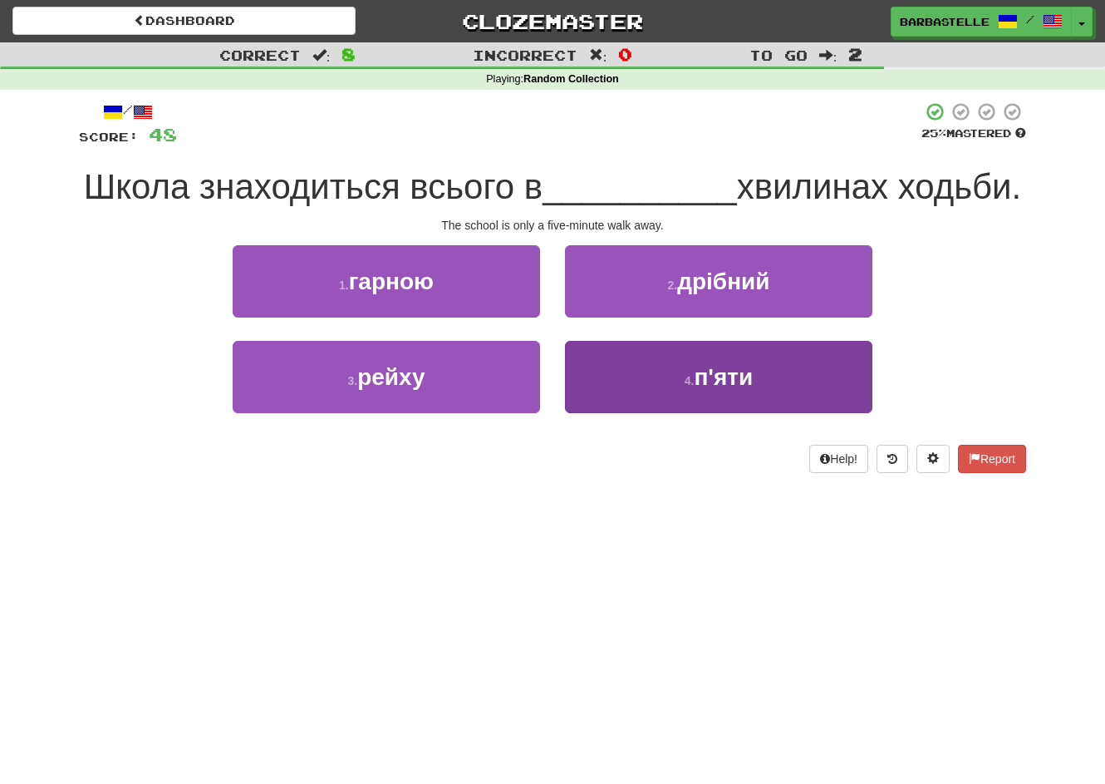
click at [613, 407] on button "4 . п'яти" at bounding box center [718, 377] width 307 height 72
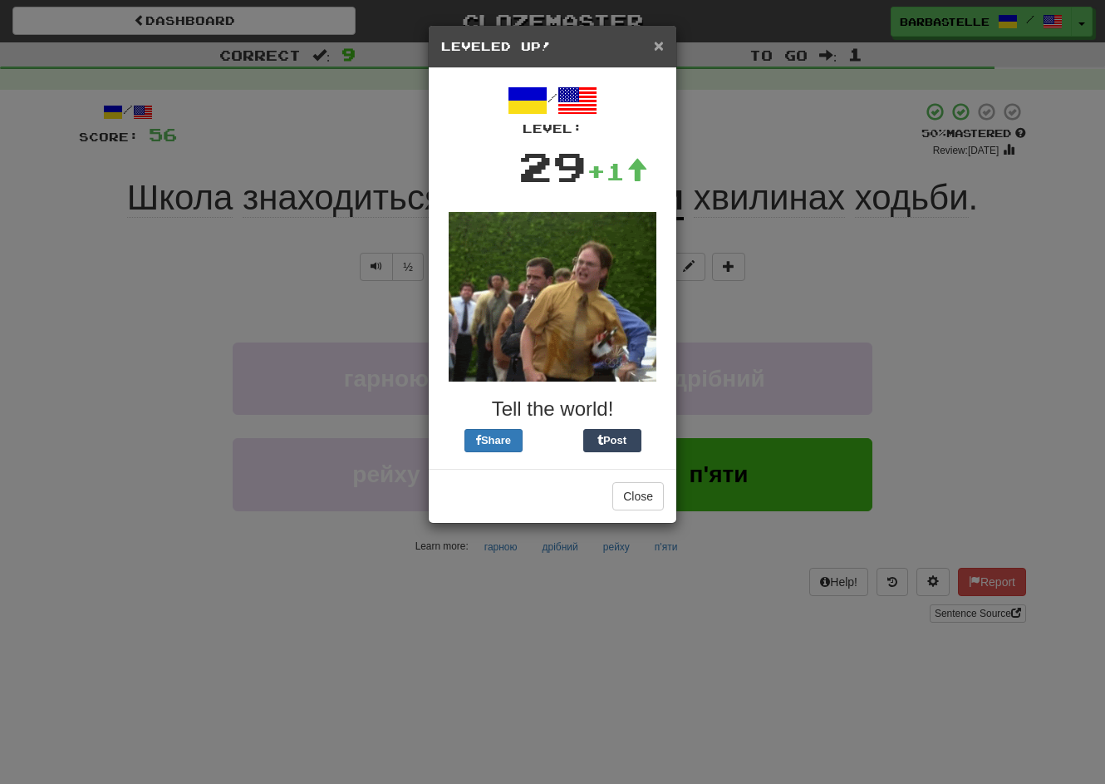
click at [655, 49] on span "×" at bounding box center [659, 45] width 10 height 19
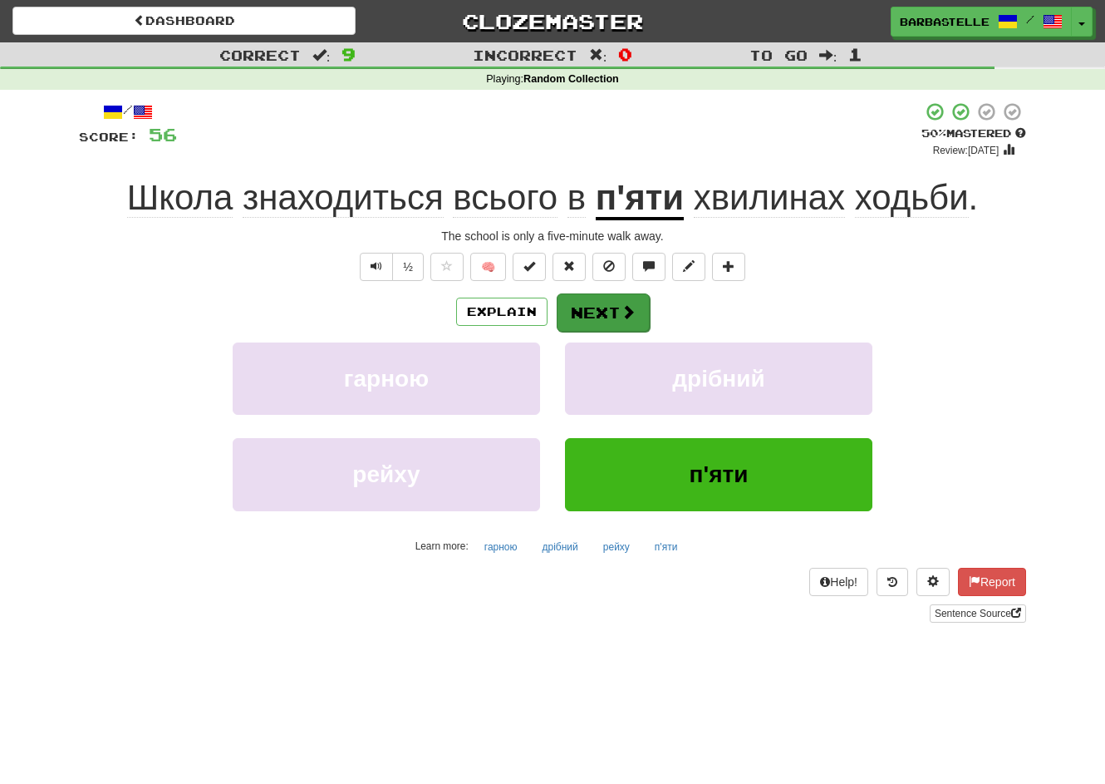
click at [623, 314] on span at bounding box center [628, 311] width 15 height 15
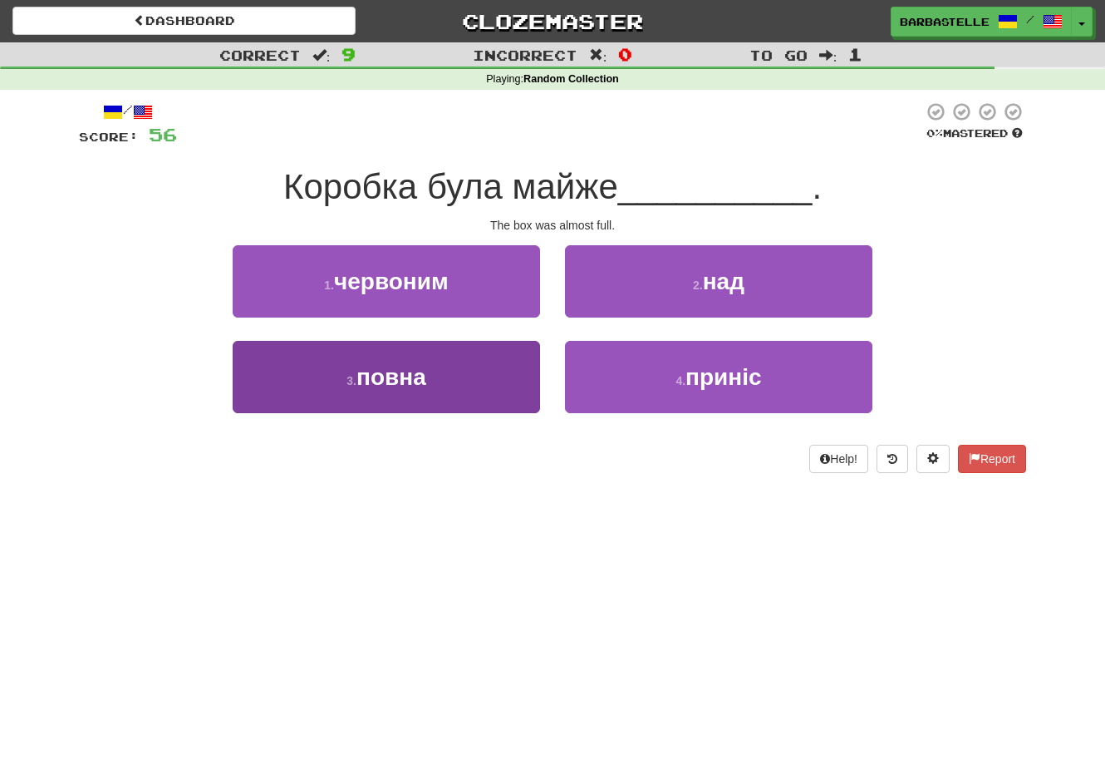
click at [488, 379] on button "3 . повна" at bounding box center [386, 377] width 307 height 72
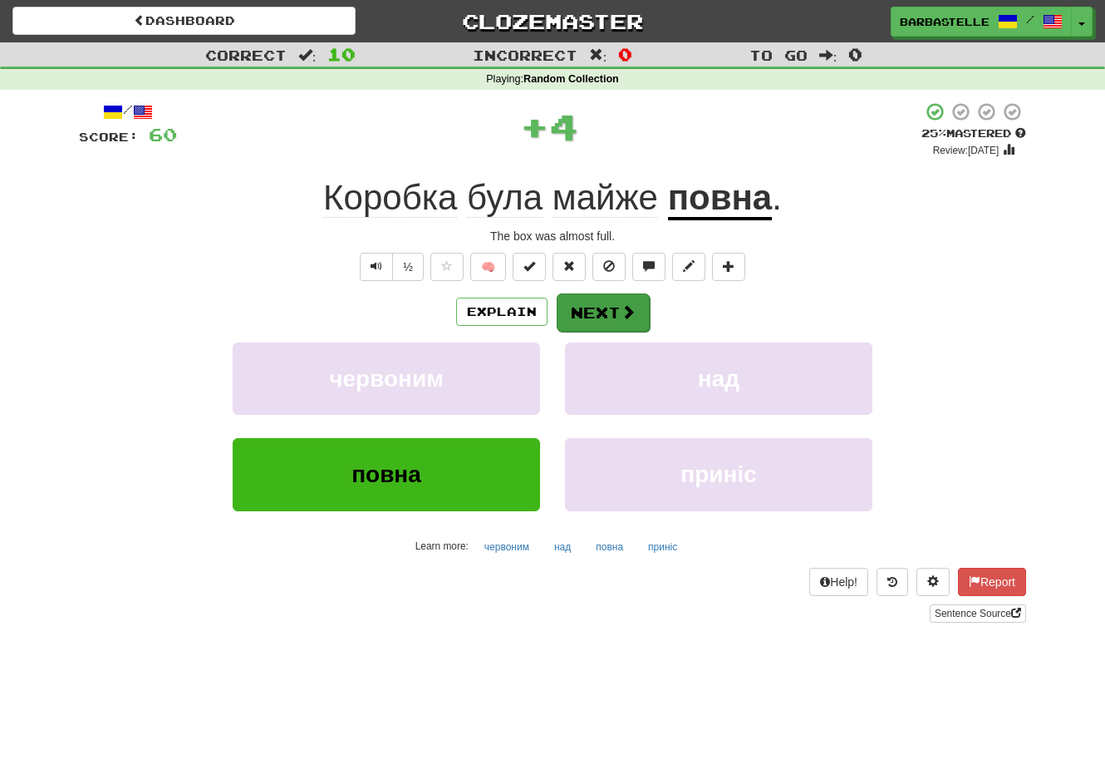
click at [608, 323] on button "Next" at bounding box center [603, 312] width 93 height 38
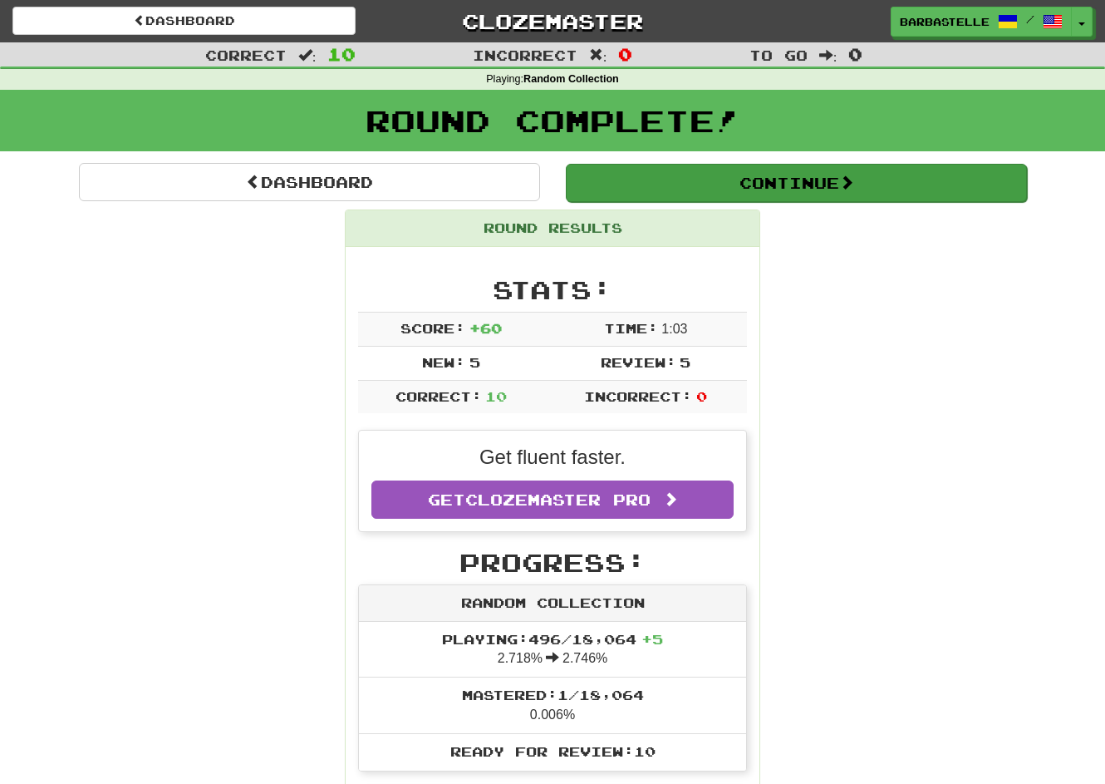
click at [633, 192] on button "Continue" at bounding box center [796, 183] width 461 height 38
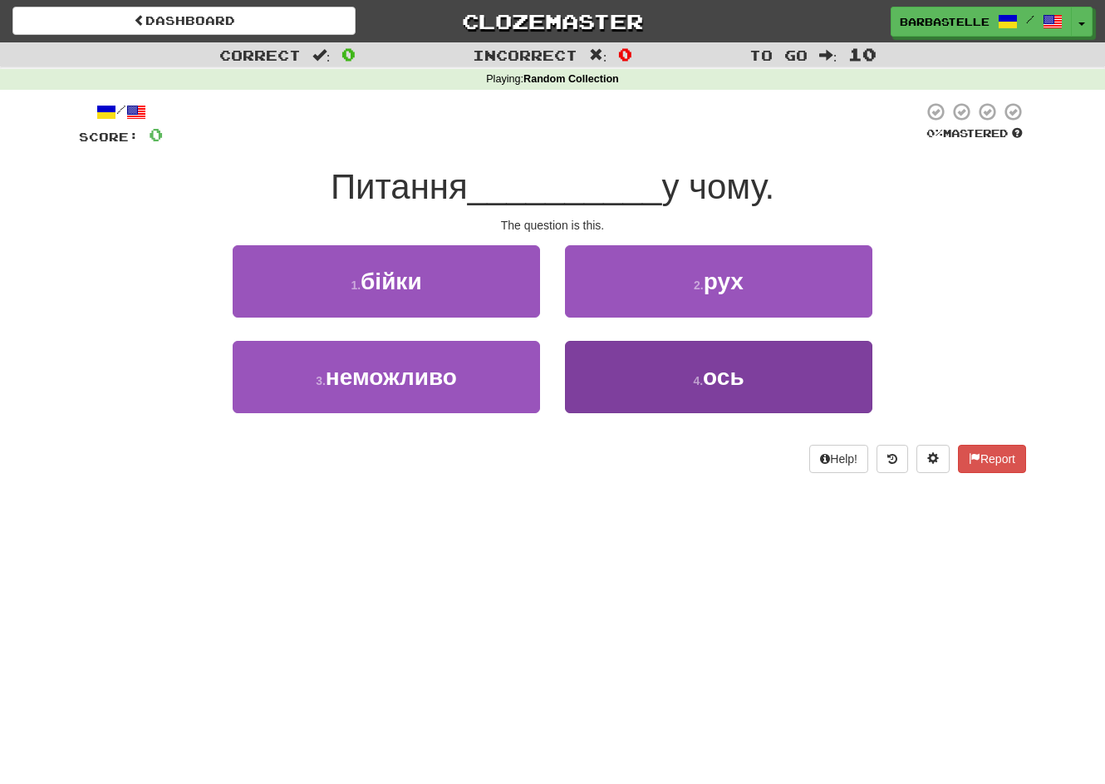
click at [647, 380] on button "4 . ось" at bounding box center [718, 377] width 307 height 72
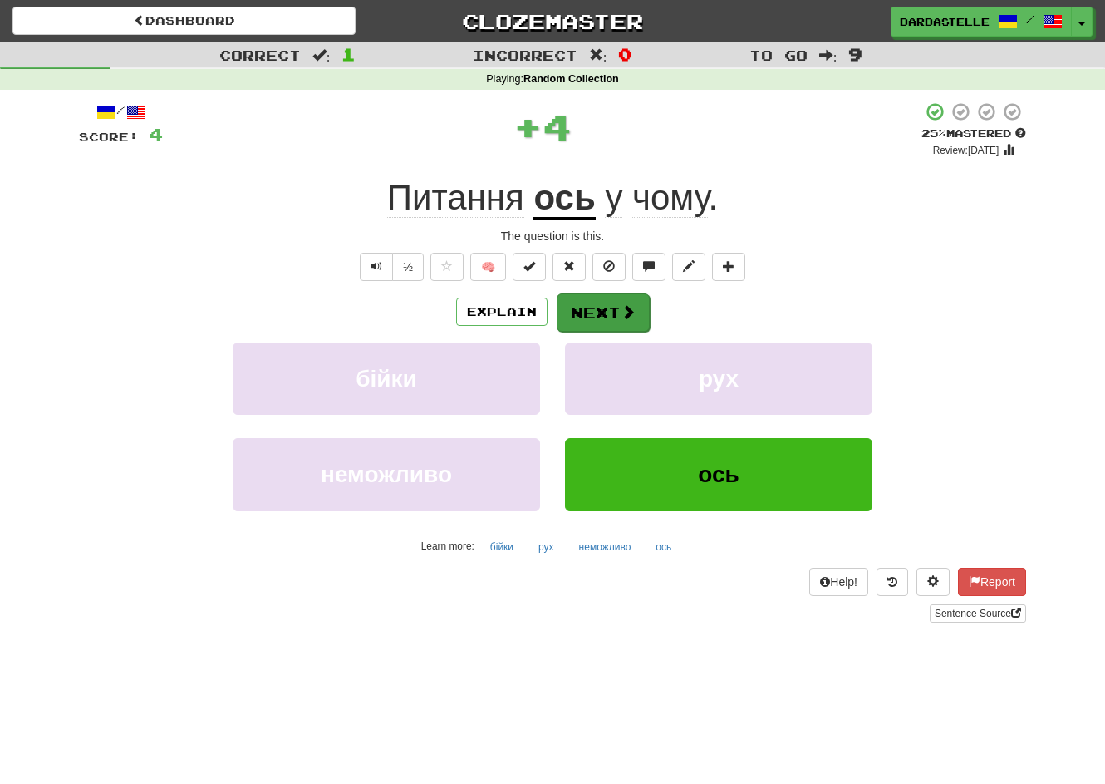
click at [624, 327] on button "Next" at bounding box center [603, 312] width 93 height 38
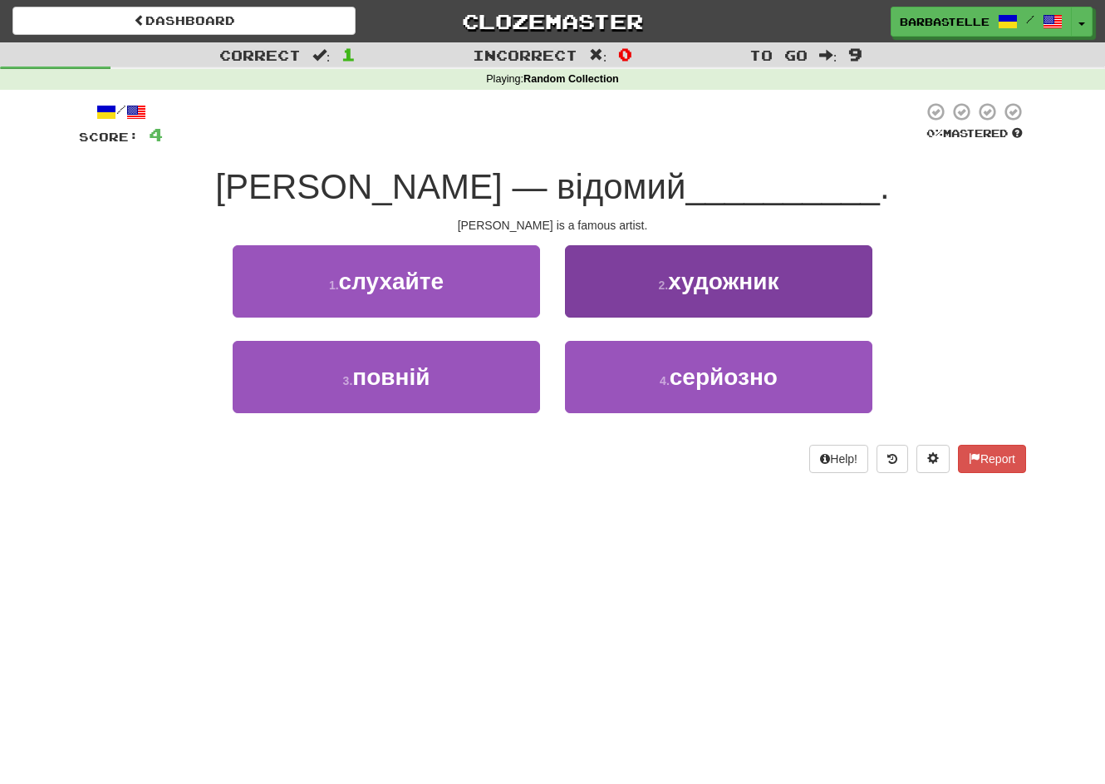
click at [620, 300] on button "2 . художник" at bounding box center [718, 281] width 307 height 72
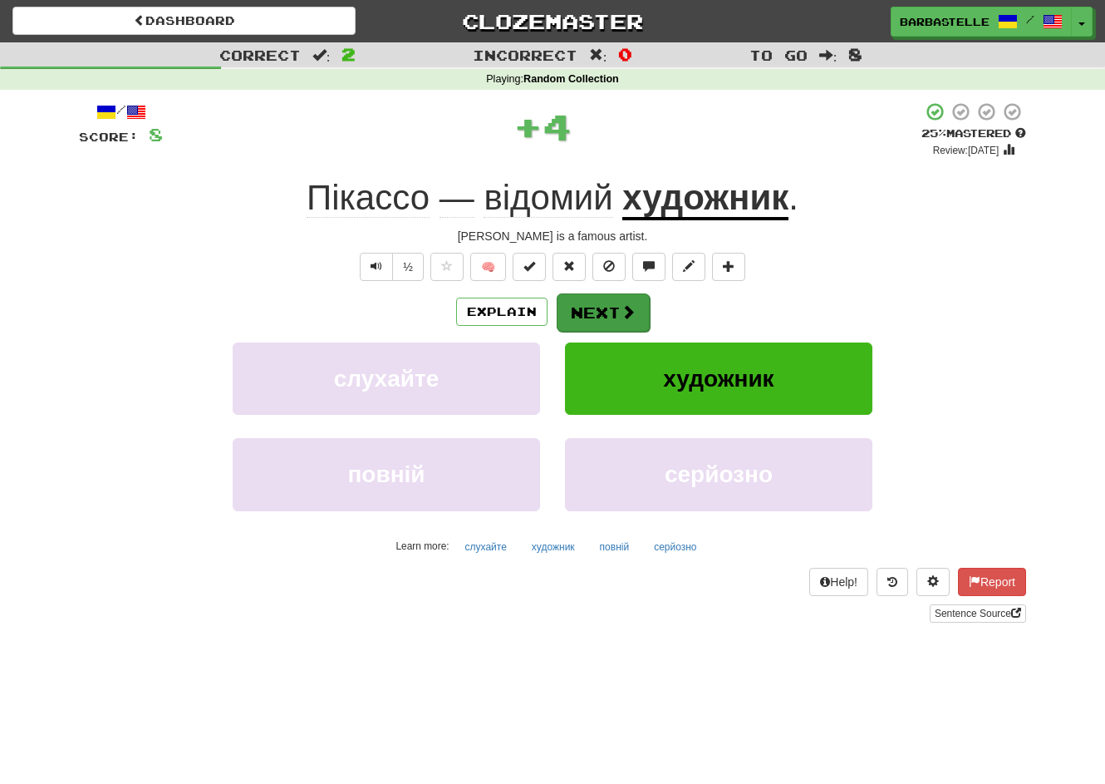
click at [563, 317] on button "Next" at bounding box center [603, 312] width 93 height 38
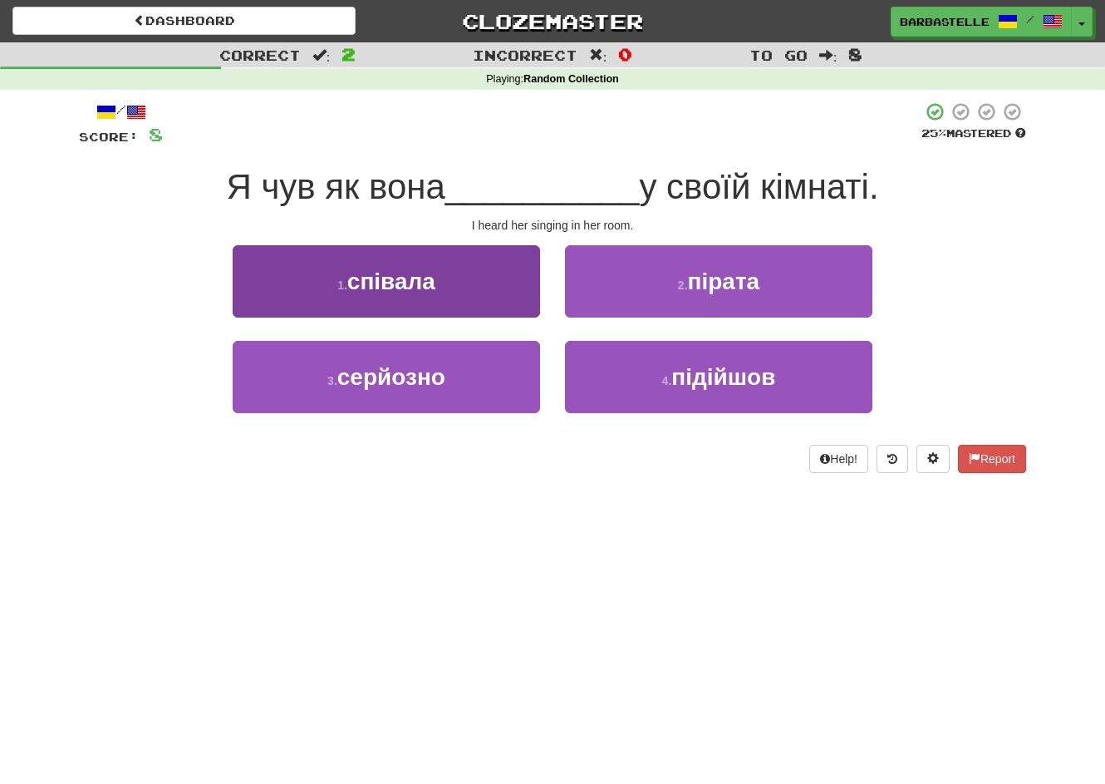
click at [481, 286] on button "1 . співала" at bounding box center [386, 281] width 307 height 72
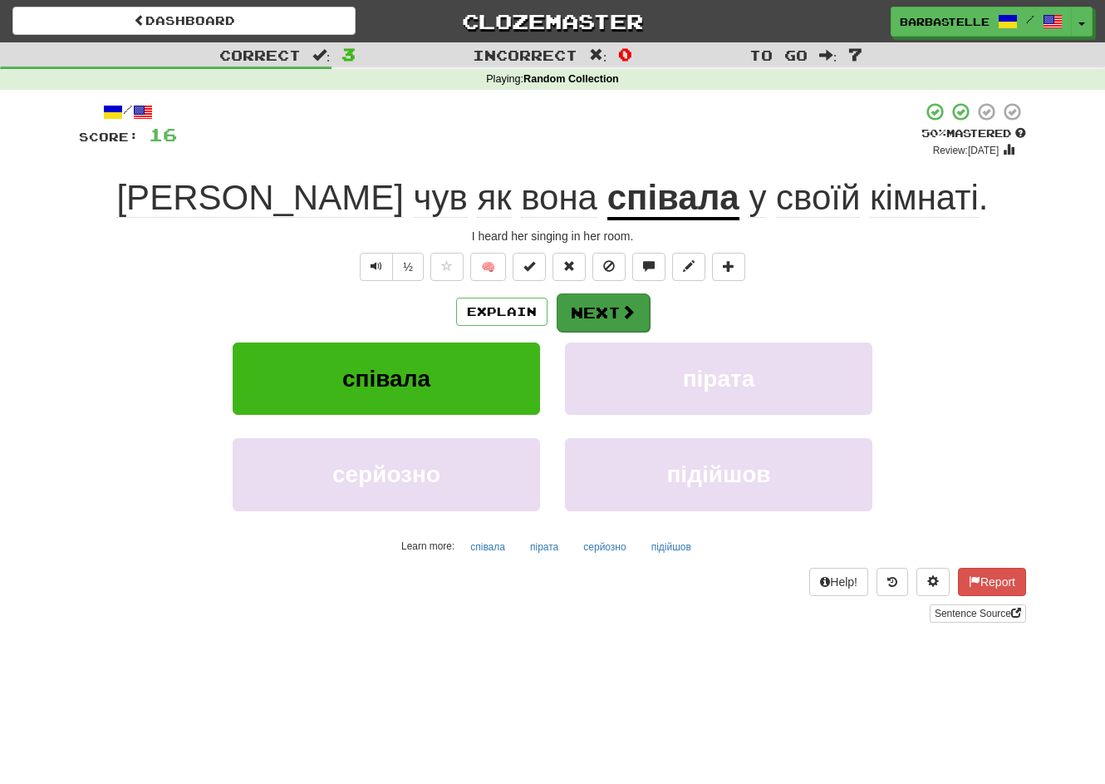
click at [601, 314] on button "Next" at bounding box center [603, 312] width 93 height 38
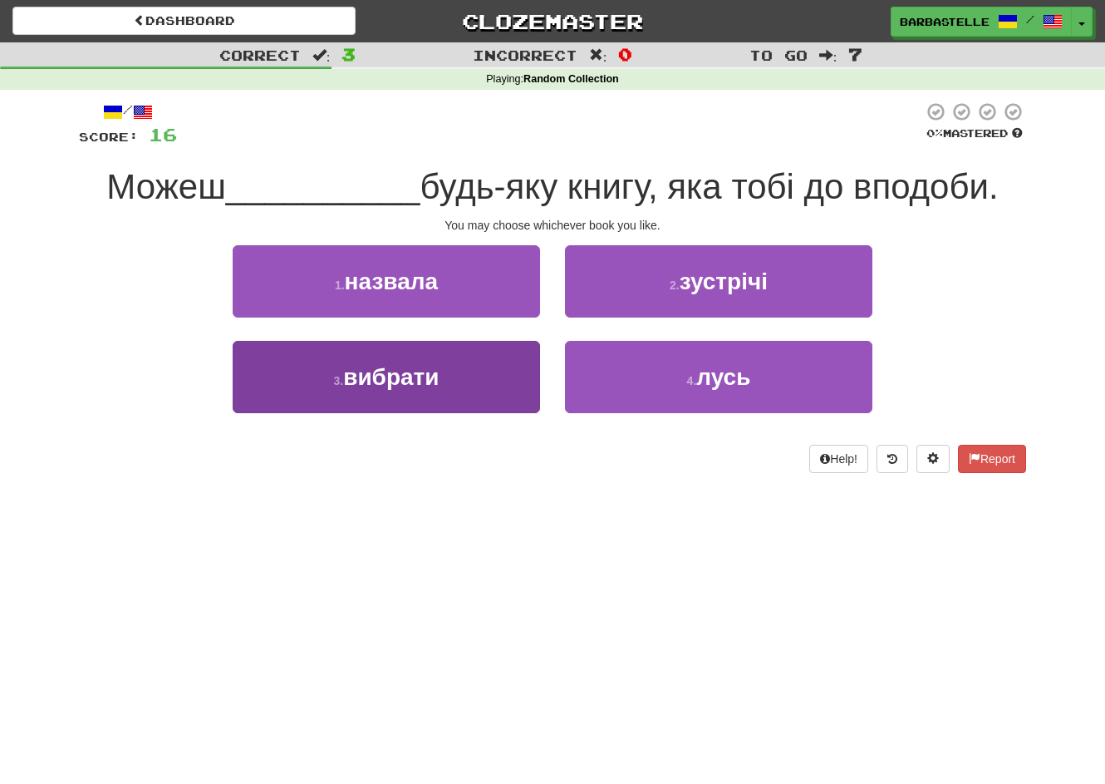
click at [529, 381] on button "3 . вибрати" at bounding box center [386, 377] width 307 height 72
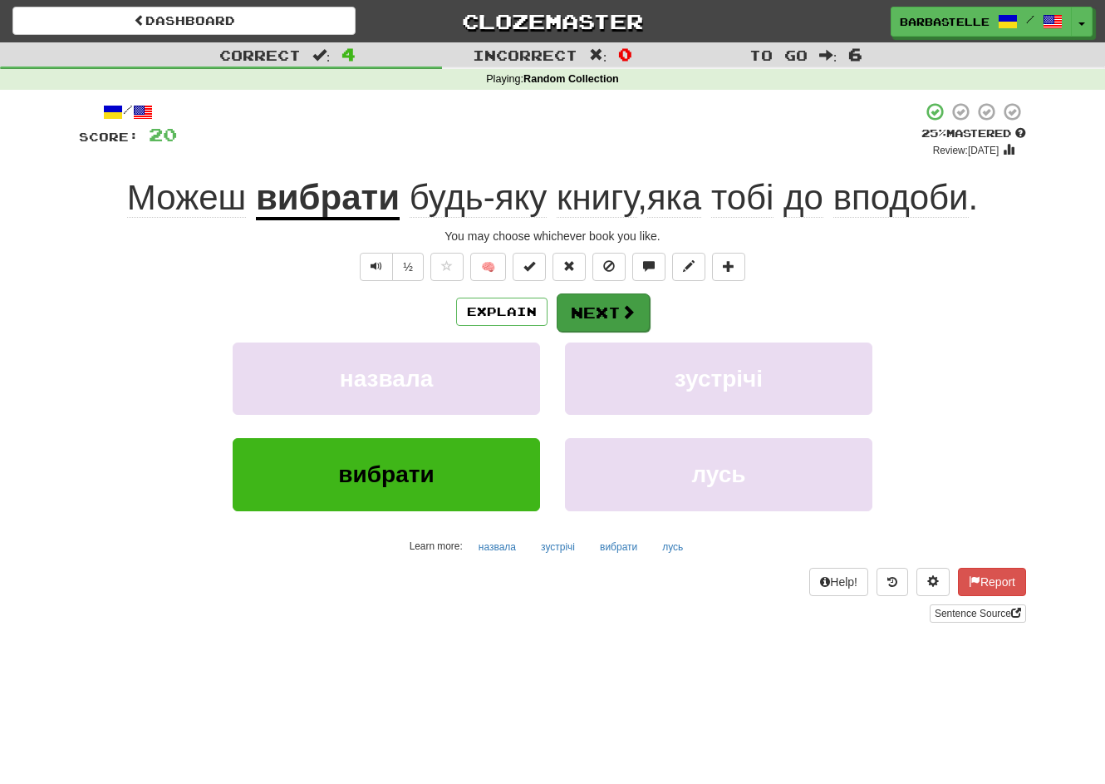
click at [606, 327] on button "Next" at bounding box center [603, 312] width 93 height 38
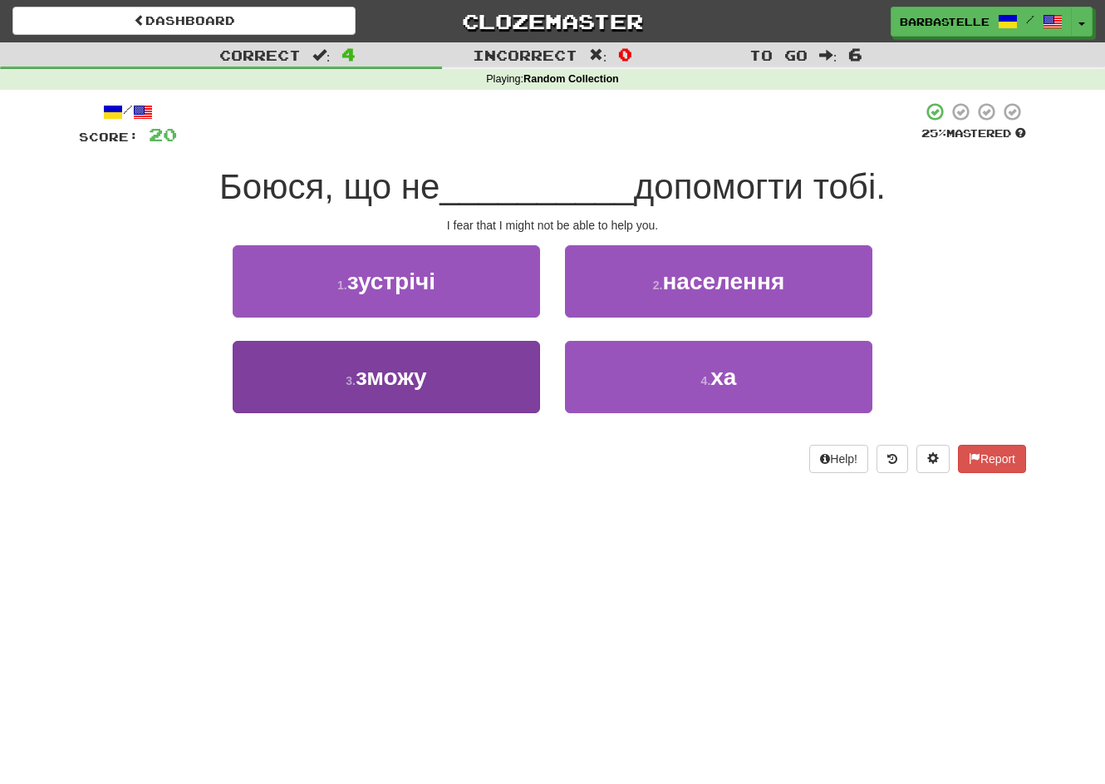
click at [538, 381] on button "3 . зможу" at bounding box center [386, 377] width 307 height 72
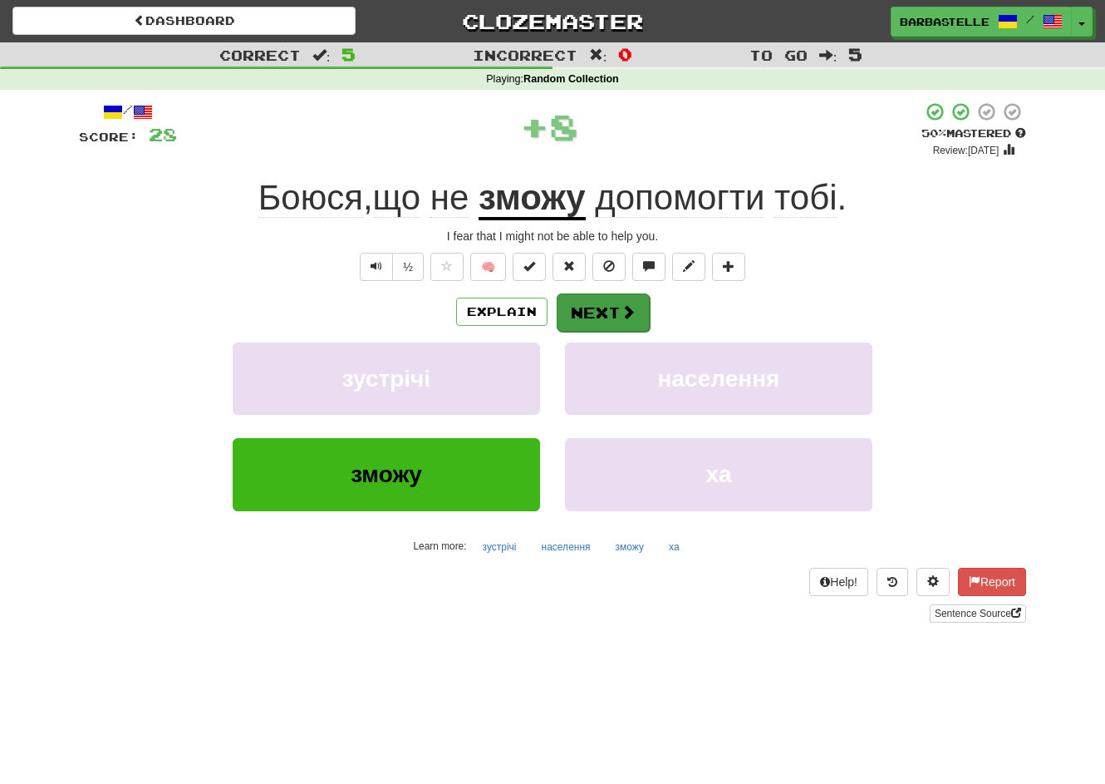
click at [598, 312] on button "Next" at bounding box center [603, 312] width 93 height 38
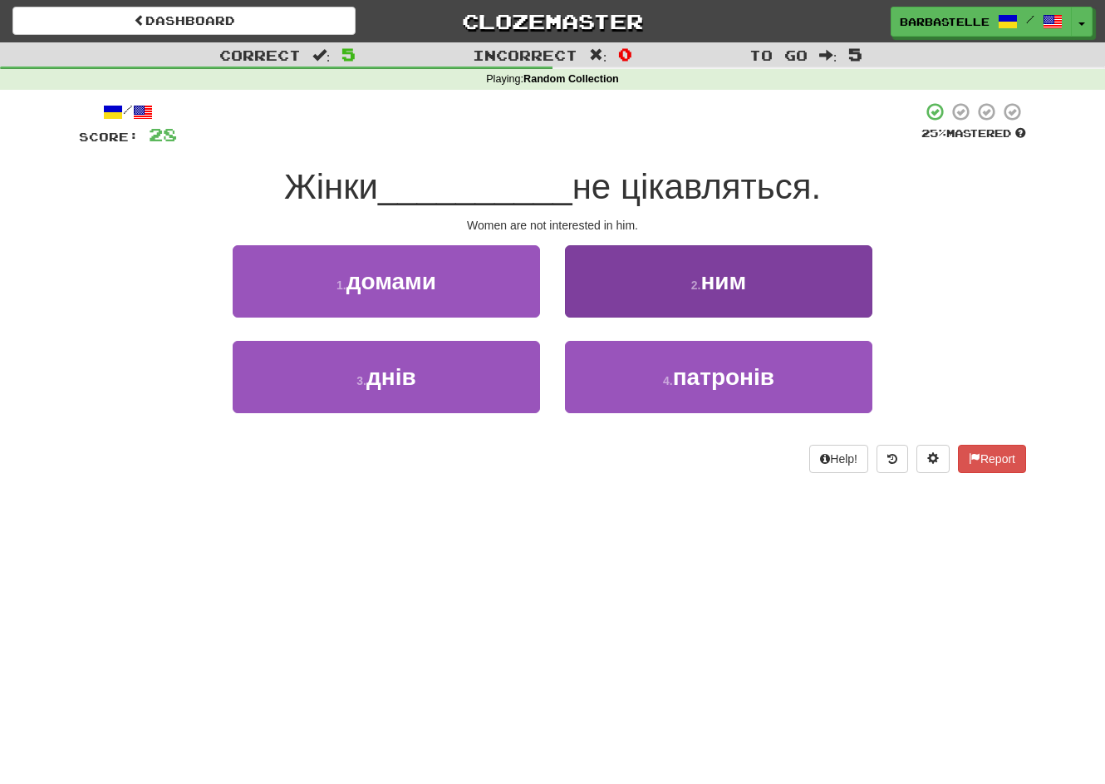
click at [614, 311] on button "2 . ним" at bounding box center [718, 281] width 307 height 72
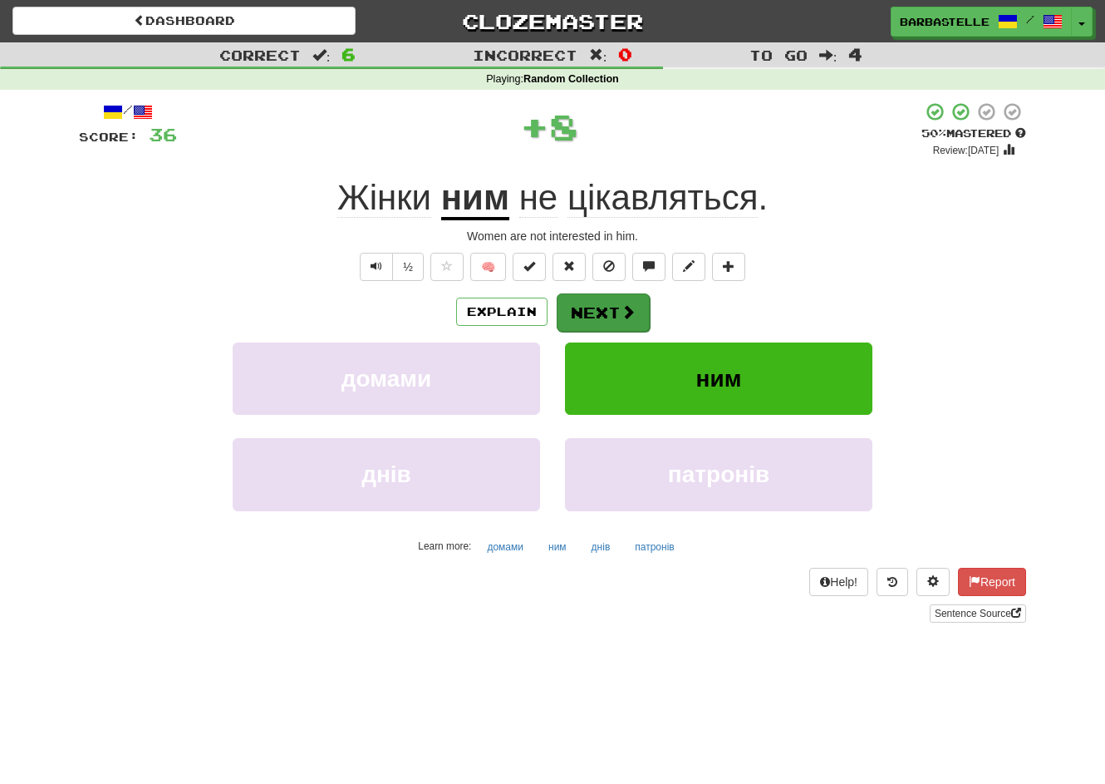
click at [612, 319] on button "Next" at bounding box center [603, 312] width 93 height 38
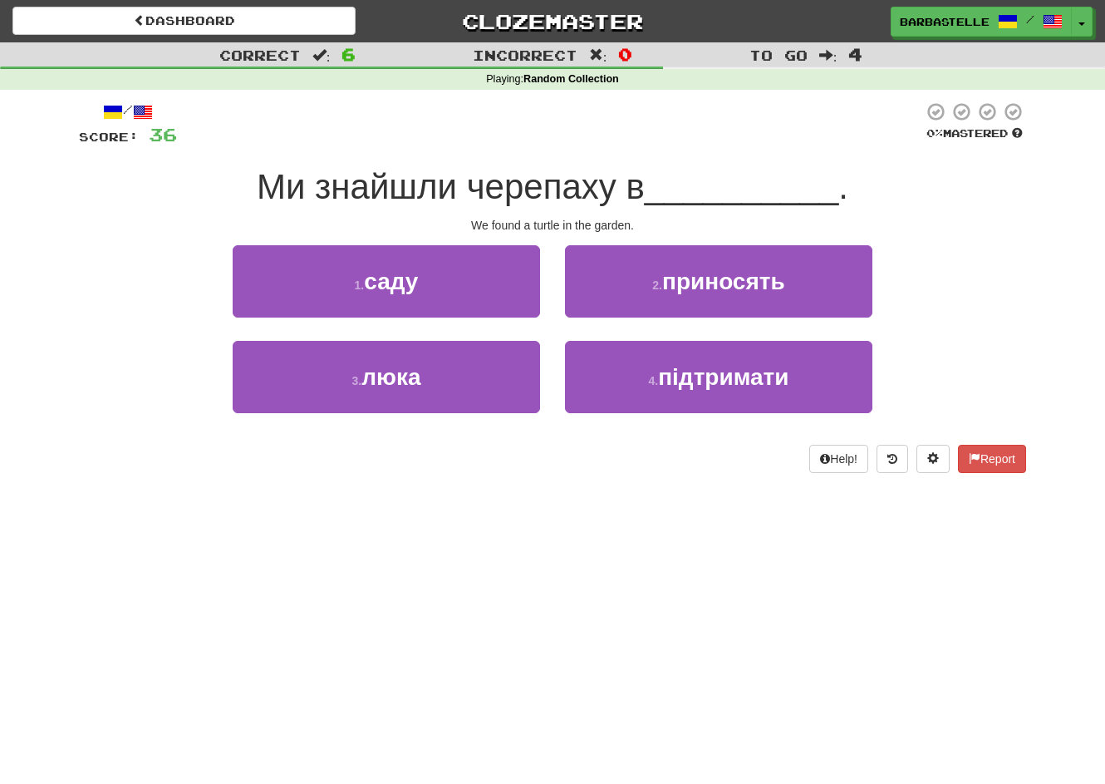
click at [612, 319] on div "2 . приносять" at bounding box center [719, 293] width 332 height 96
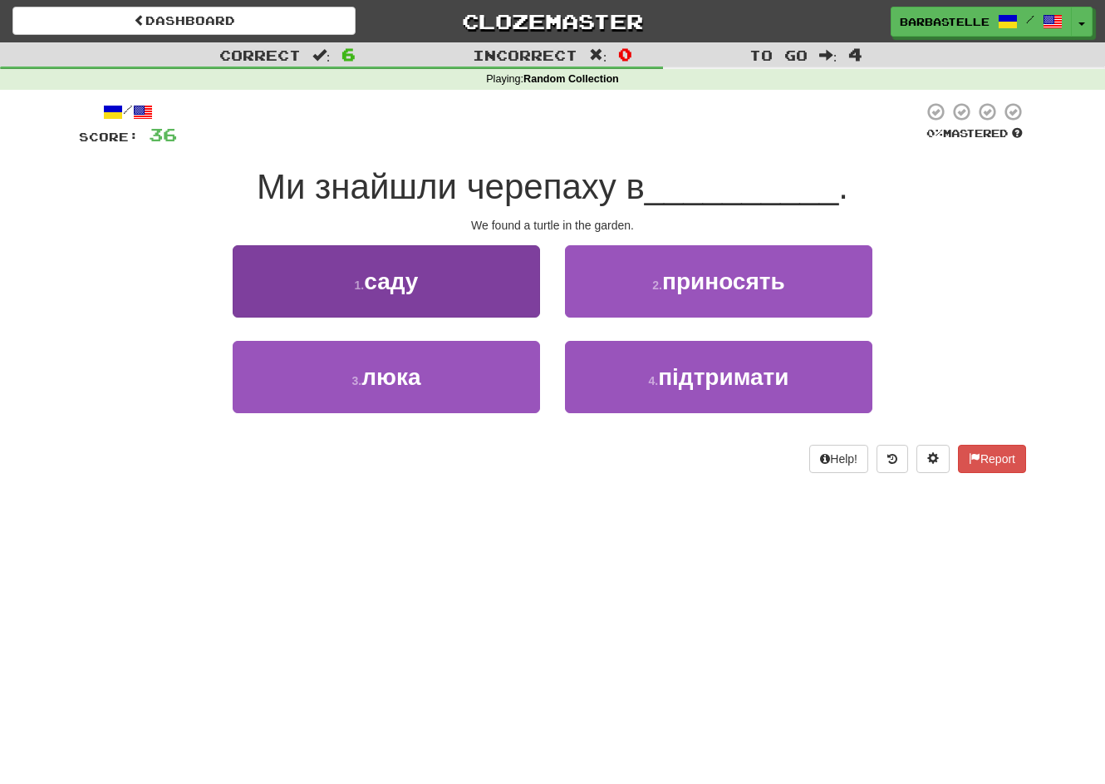
click at [511, 304] on button "1 . саду" at bounding box center [386, 281] width 307 height 72
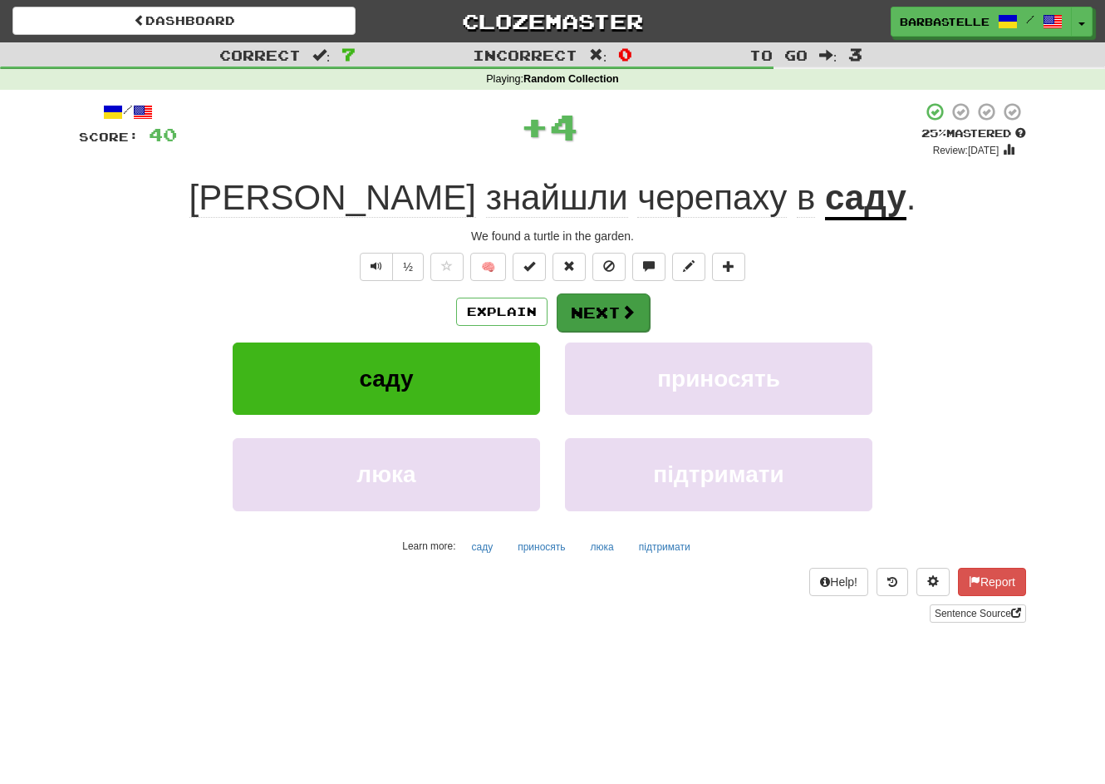
click at [612, 304] on button "Next" at bounding box center [603, 312] width 93 height 38
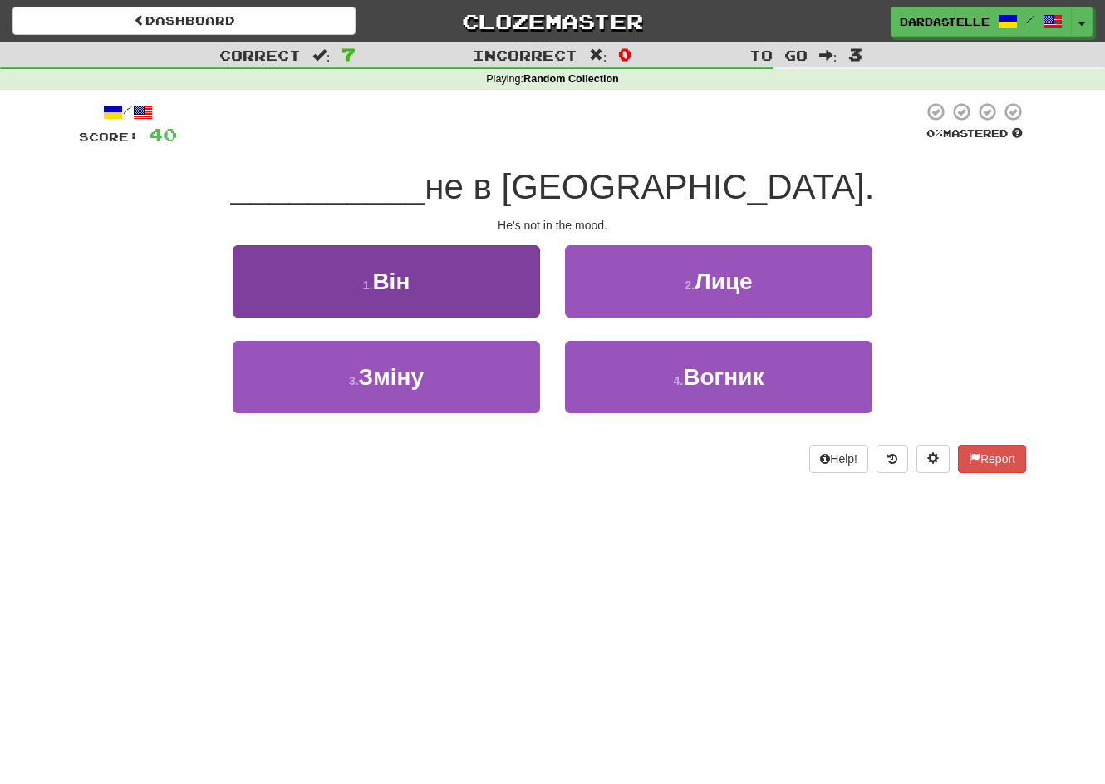
click at [513, 301] on button "1 . Він" at bounding box center [386, 281] width 307 height 72
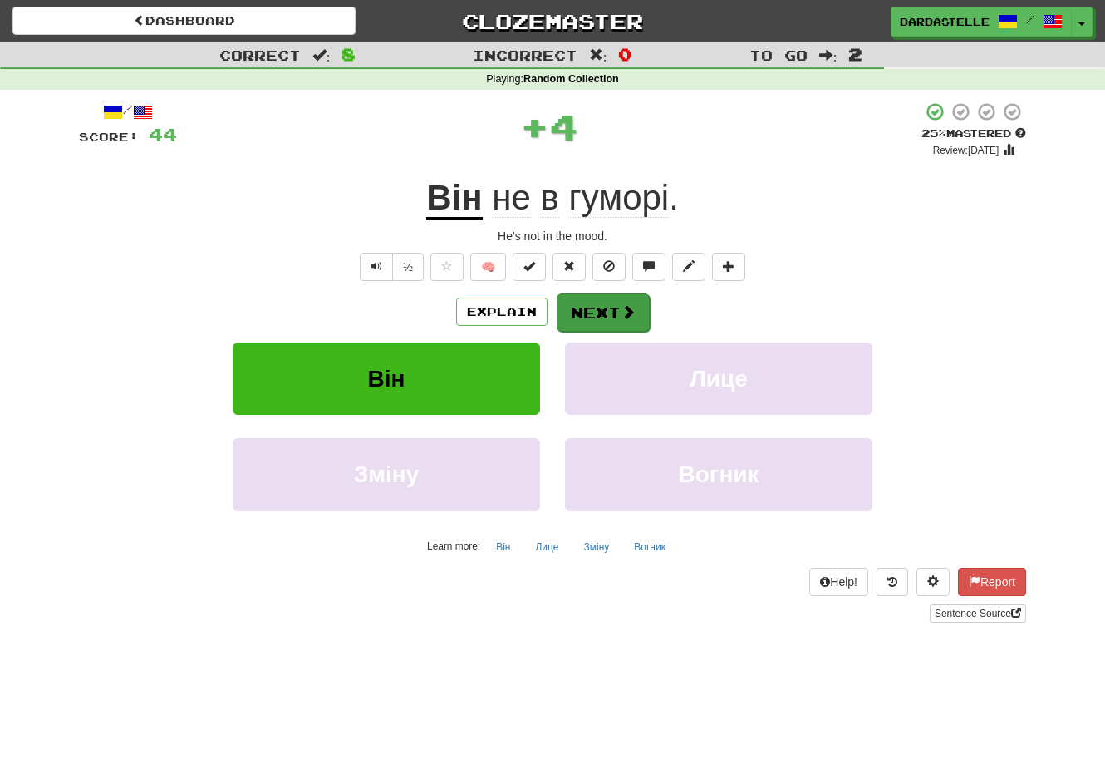
click at [594, 317] on button "Next" at bounding box center [603, 312] width 93 height 38
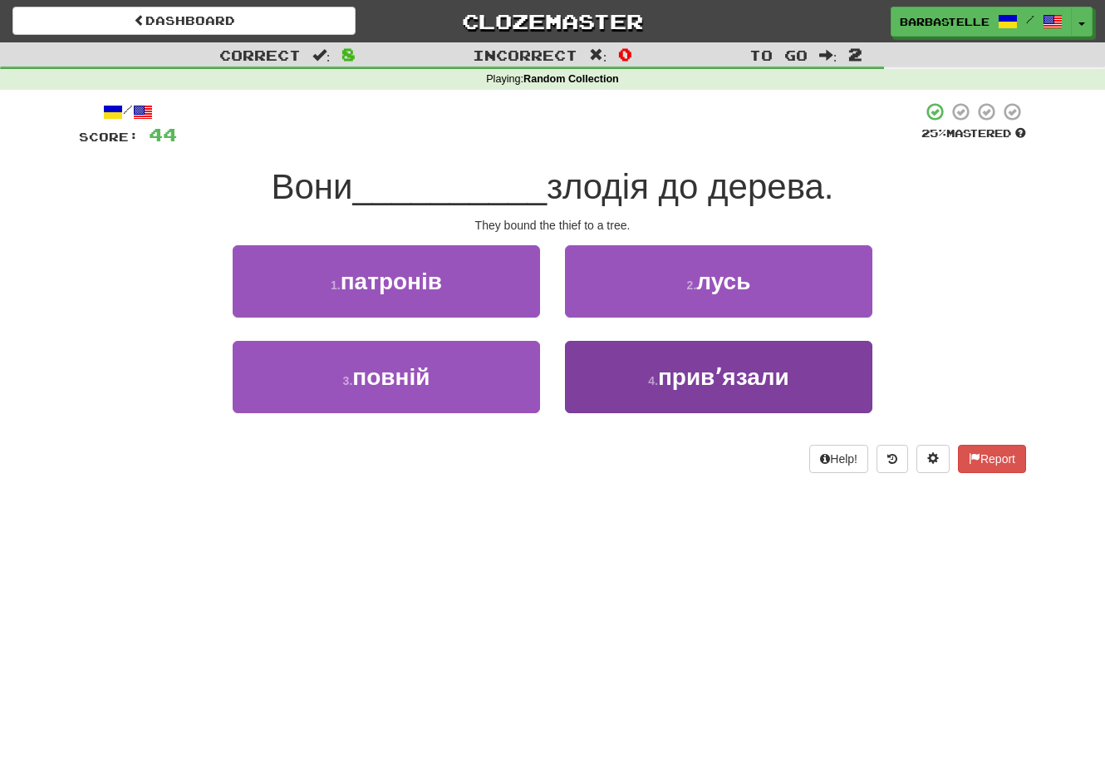
click at [601, 384] on button "4 . привʼязали" at bounding box center [718, 377] width 307 height 72
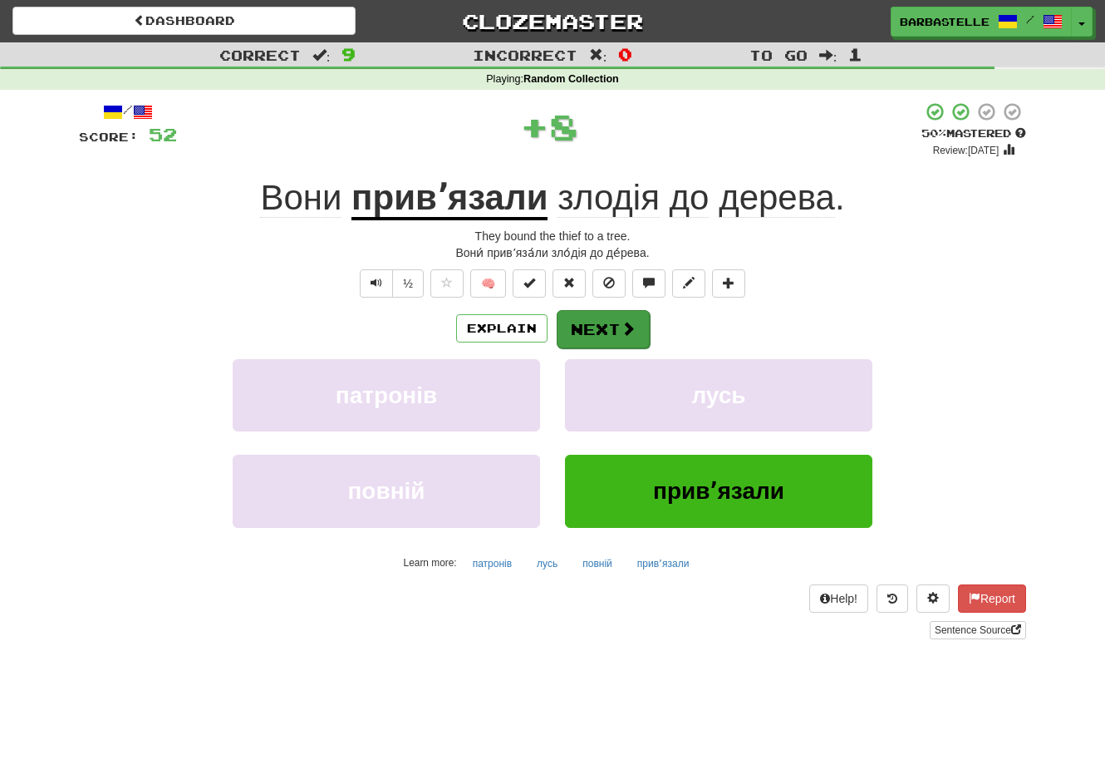
click at [587, 325] on button "Next" at bounding box center [603, 329] width 93 height 38
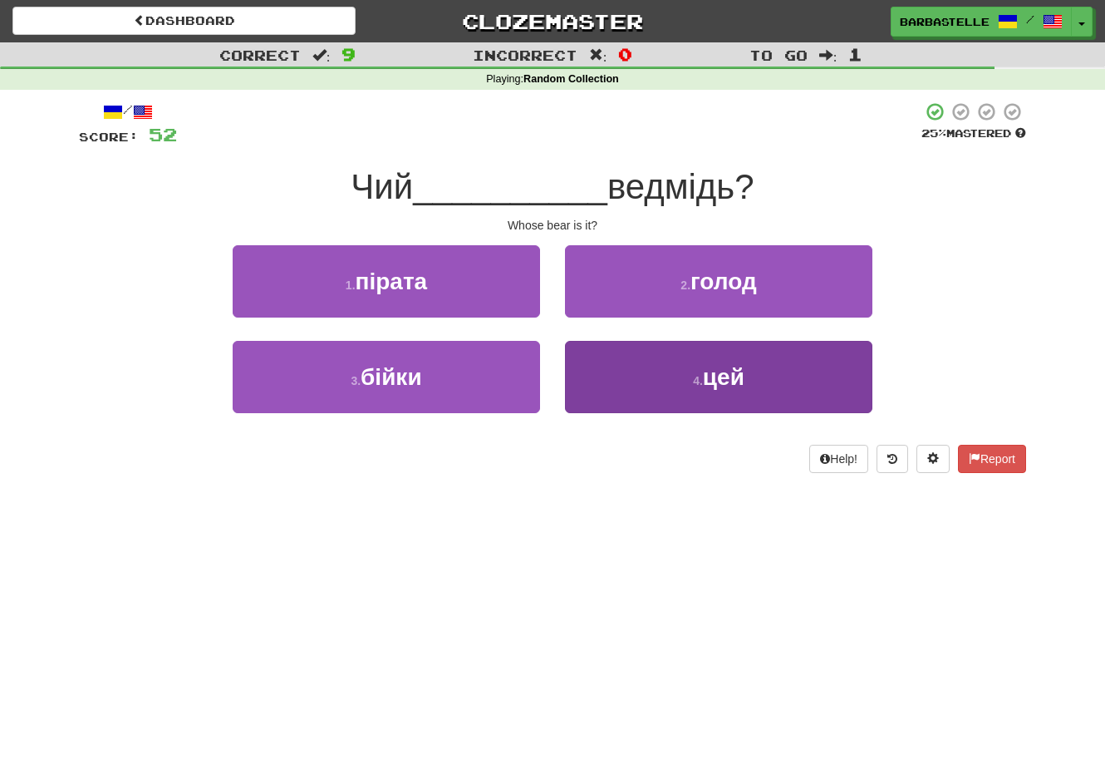
click at [627, 391] on button "4 . цей" at bounding box center [718, 377] width 307 height 72
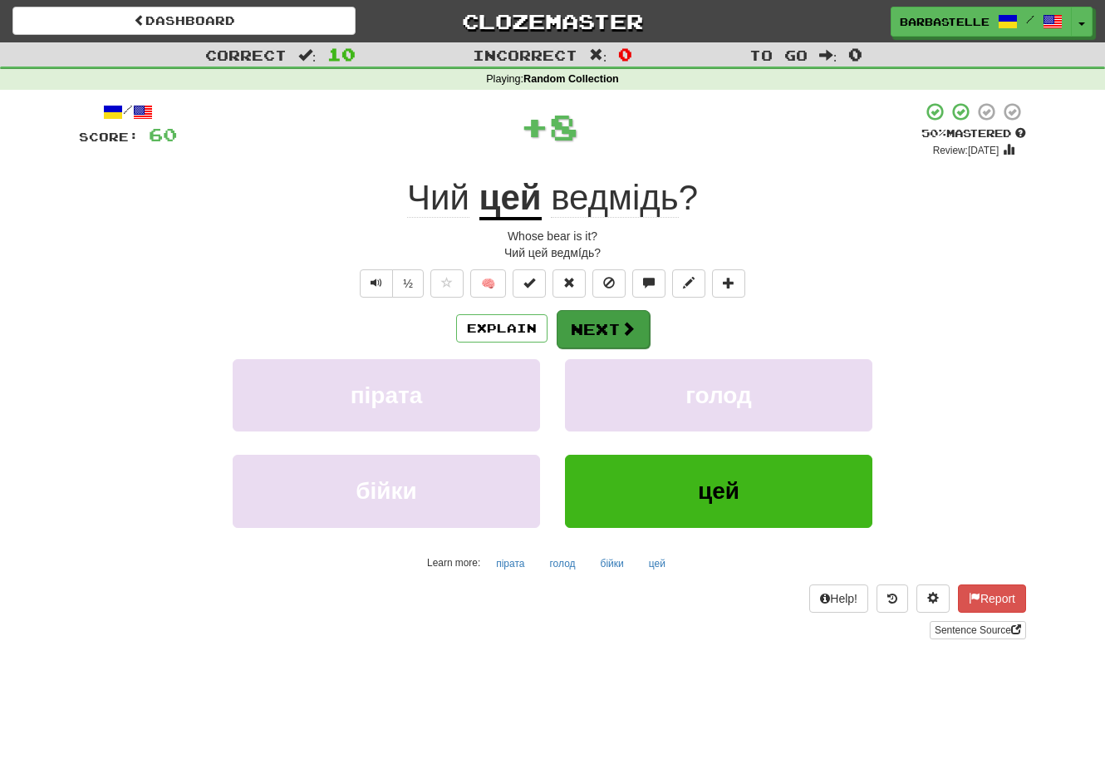
click at [621, 332] on span at bounding box center [628, 328] width 15 height 15
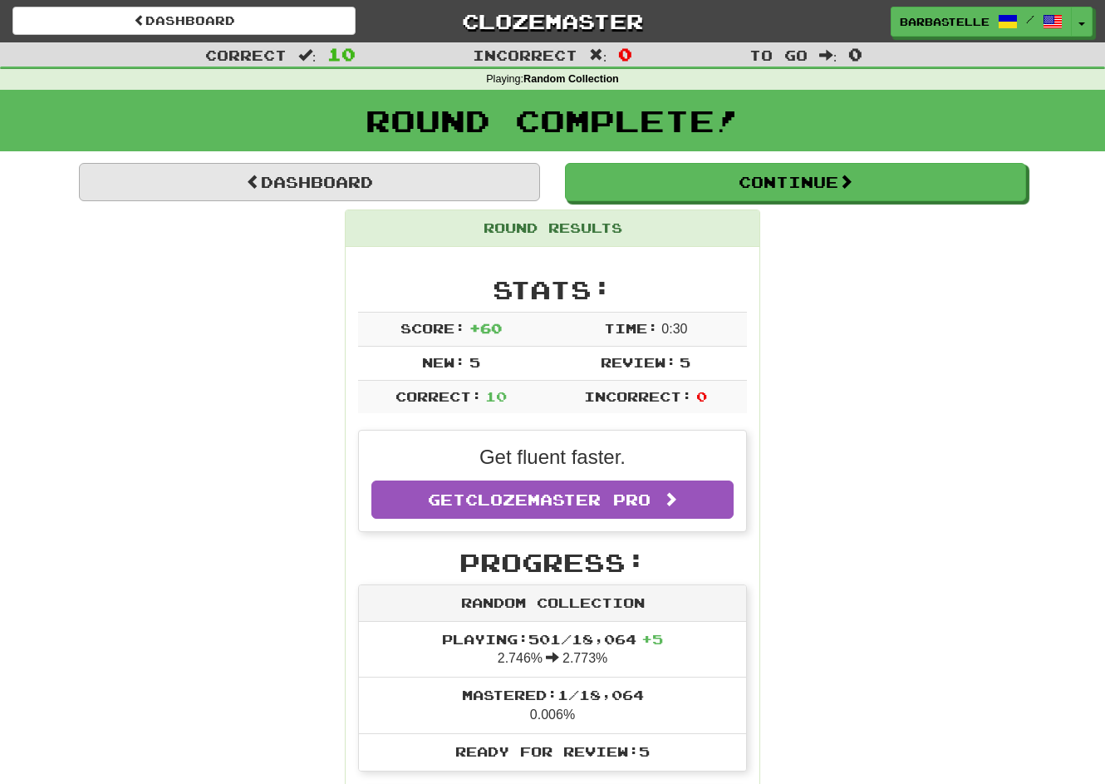
click at [458, 178] on link "Dashboard" at bounding box center [309, 182] width 461 height 38
